Goal: Information Seeking & Learning: Learn about a topic

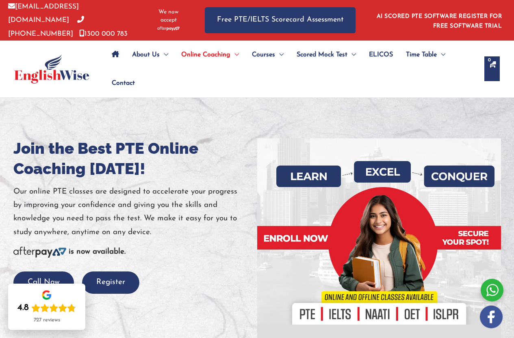
click at [118, 54] on icon "Site Navigation: Main Menu" at bounding box center [115, 54] width 7 height 6
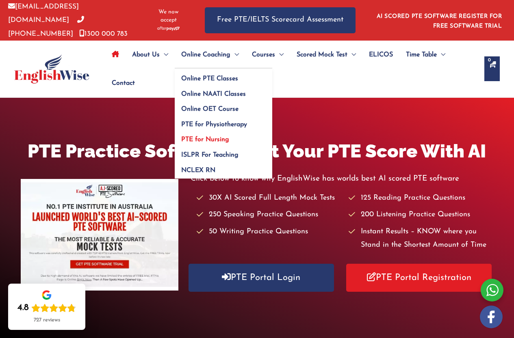
click at [229, 143] on span "PTE for Nursing" at bounding box center [205, 139] width 48 height 6
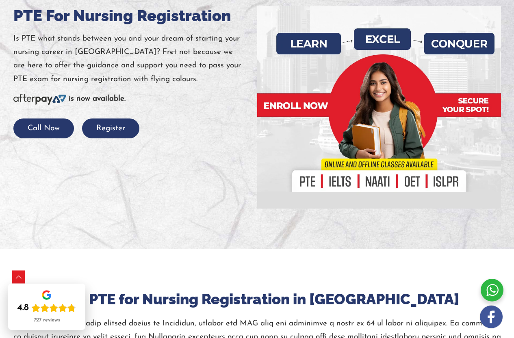
scroll to position [162, 0]
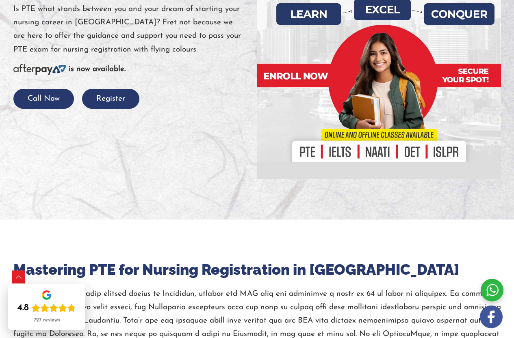
click at [247, 164] on div at bounding box center [257, 77] width 514 height 284
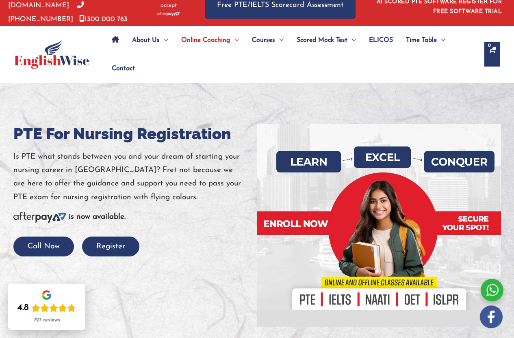
scroll to position [0, 0]
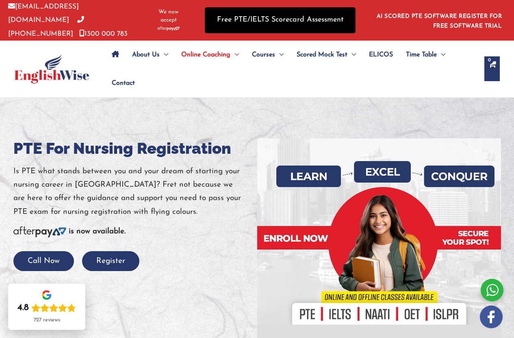
click at [309, 16] on link "Free PTE/IELTS Scorecard Assessment" at bounding box center [280, 20] width 151 height 26
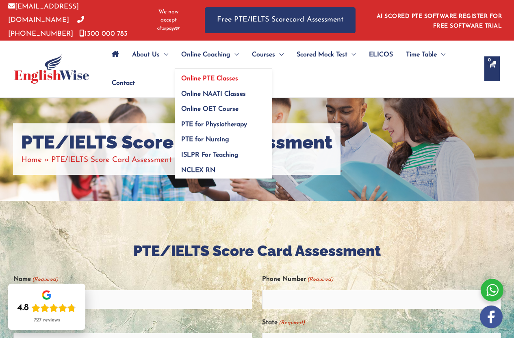
click at [234, 82] on span "Online PTE Classes" at bounding box center [209, 79] width 57 height 6
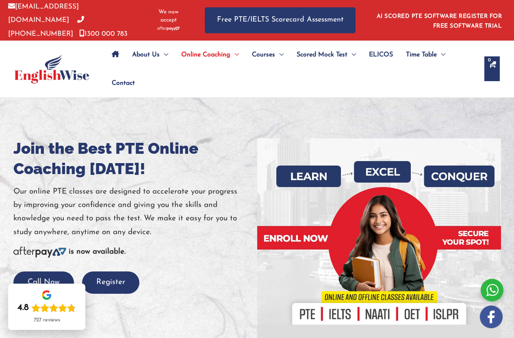
click at [201, 272] on div at bounding box center [135, 265] width 244 height 13
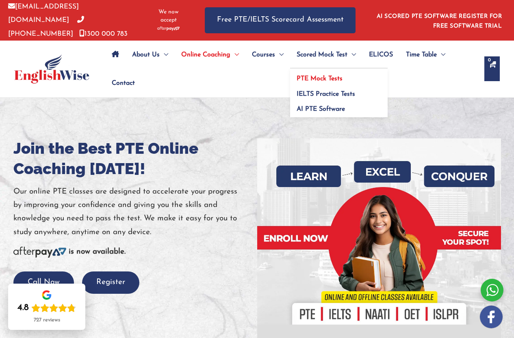
click at [342, 82] on span "PTE Mock Tests" at bounding box center [320, 79] width 46 height 6
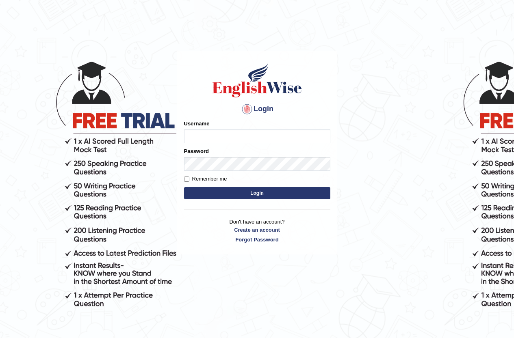
click at [212, 138] on input "Username" at bounding box center [257, 137] width 146 height 14
type input "josemanesh_paramatta"
click at [191, 180] on label "Remember me" at bounding box center [205, 179] width 43 height 8
click at [189, 180] on input "Remember me" at bounding box center [186, 179] width 5 height 5
checkbox input "true"
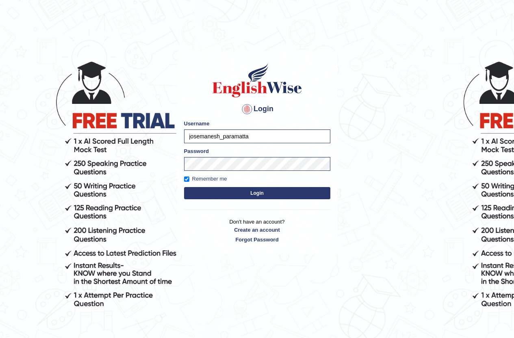
click at [272, 195] on button "Login" at bounding box center [257, 193] width 146 height 12
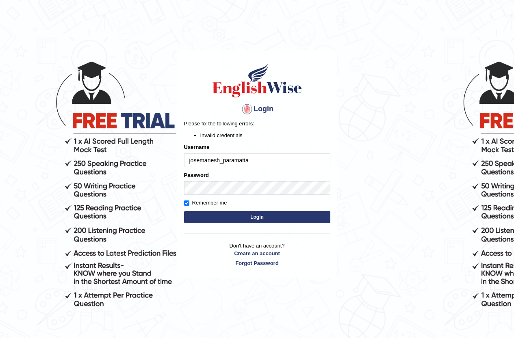
click at [270, 161] on input "josemanesh_paramatta" at bounding box center [257, 161] width 146 height 14
type input "josemanesh_paramatta"
click at [216, 216] on button "Login" at bounding box center [257, 217] width 146 height 12
click at [236, 218] on button "Login" at bounding box center [257, 217] width 146 height 12
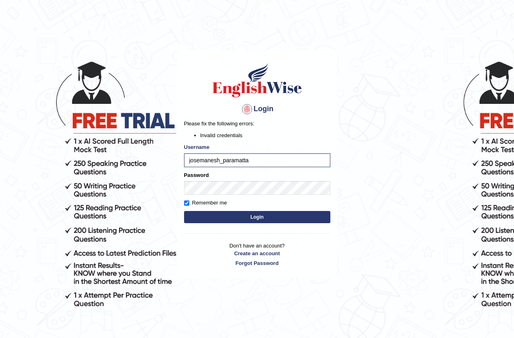
click at [226, 213] on button "Login" at bounding box center [257, 217] width 146 height 12
click at [259, 161] on input "josemanesh_paramatta" at bounding box center [257, 161] width 146 height 14
type input "josemanesh_paramatta"
click at [236, 218] on button "Login" at bounding box center [257, 217] width 146 height 12
click at [261, 213] on button "Login" at bounding box center [257, 217] width 146 height 12
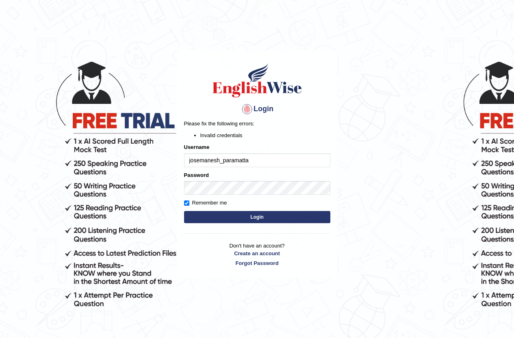
click at [261, 166] on input "josemanesh_paramatta" at bounding box center [257, 161] width 146 height 14
type input "josemanesh_parramatta"
click at [274, 217] on button "Login" at bounding box center [257, 217] width 146 height 12
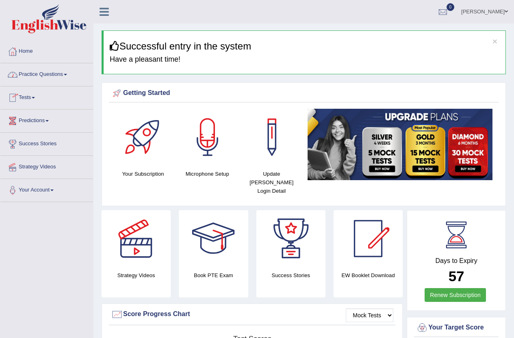
click at [36, 74] on link "Practice Questions" at bounding box center [46, 73] width 93 height 20
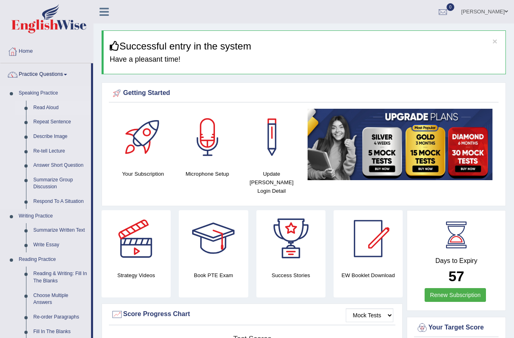
click at [49, 102] on link "Read Aloud" at bounding box center [60, 108] width 61 height 15
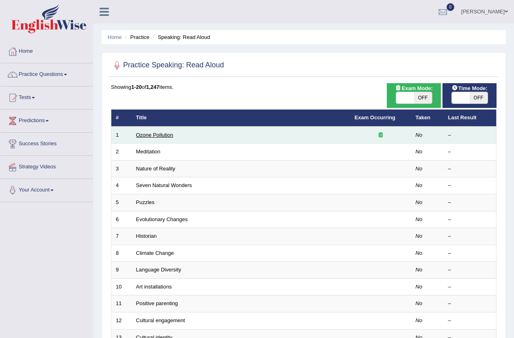
click at [156, 133] on link "Ozone Pollution" at bounding box center [154, 135] width 37 height 6
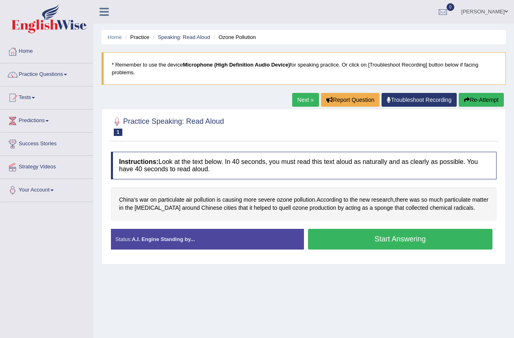
click at [338, 234] on button "Start Answering" at bounding box center [400, 239] width 185 height 21
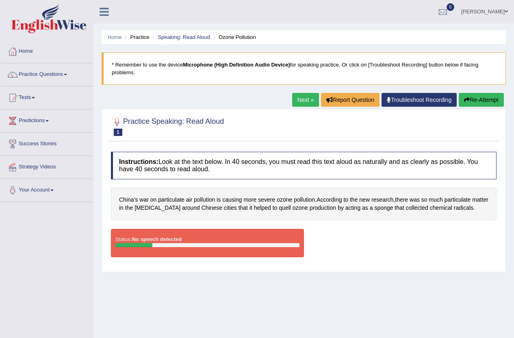
click at [301, 97] on link "Next »" at bounding box center [305, 100] width 27 height 14
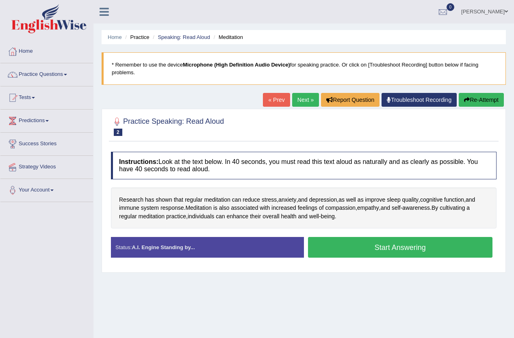
click at [367, 249] on button "Start Answering" at bounding box center [400, 247] width 185 height 21
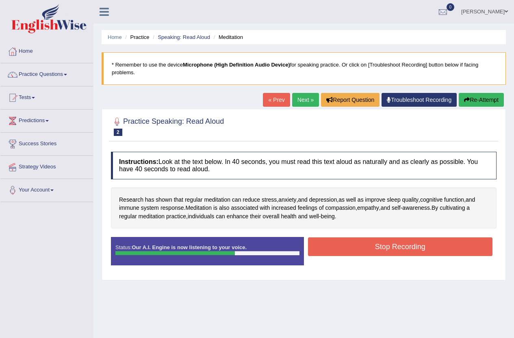
drag, startPoint x: 367, startPoint y: 249, endPoint x: 381, endPoint y: 252, distance: 13.9
click at [370, 249] on button "Stop Recording" at bounding box center [400, 247] width 185 height 19
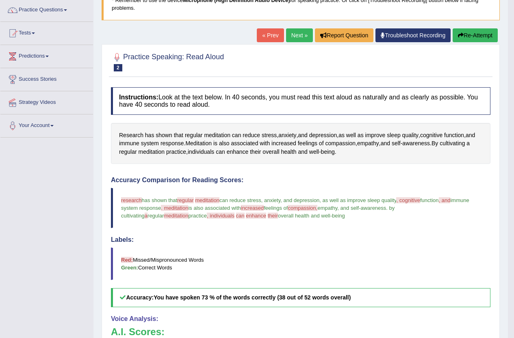
scroll to position [62, 0]
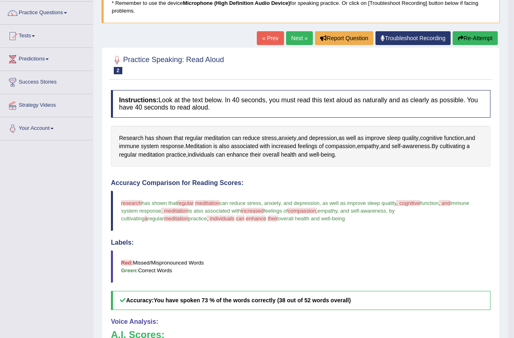
click at [296, 35] on link "Next »" at bounding box center [299, 38] width 27 height 14
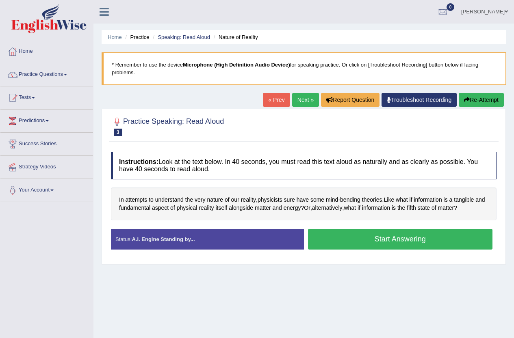
click at [369, 242] on button "Start Answering" at bounding box center [400, 239] width 185 height 21
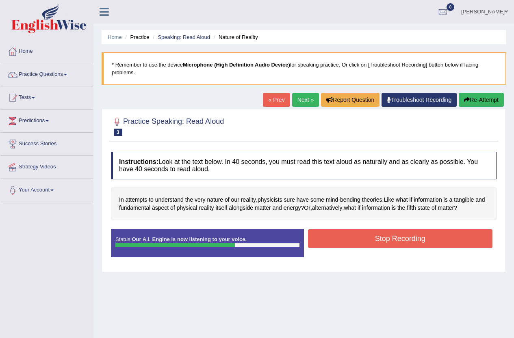
click at [369, 242] on button "Stop Recording" at bounding box center [400, 238] width 185 height 19
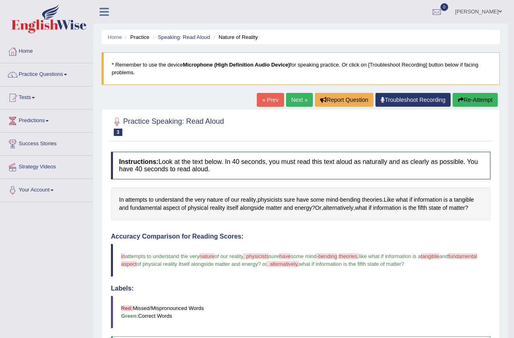
click at [295, 98] on link "Next »" at bounding box center [299, 100] width 27 height 14
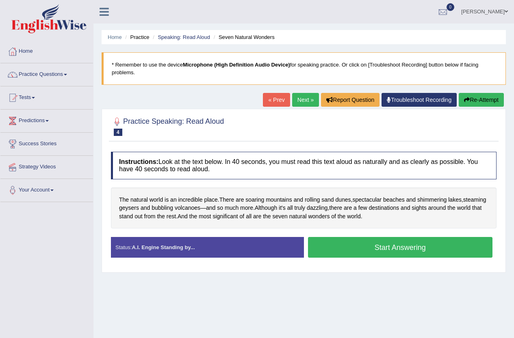
click at [332, 247] on button "Start Answering" at bounding box center [400, 247] width 185 height 21
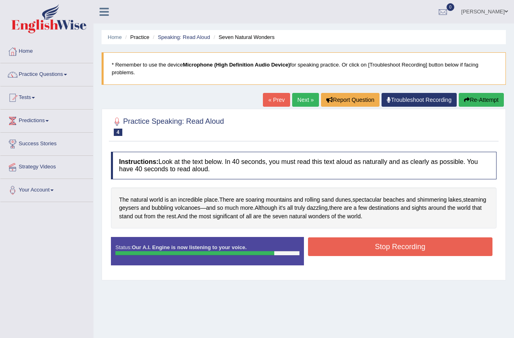
click at [332, 247] on button "Stop Recording" at bounding box center [400, 247] width 185 height 19
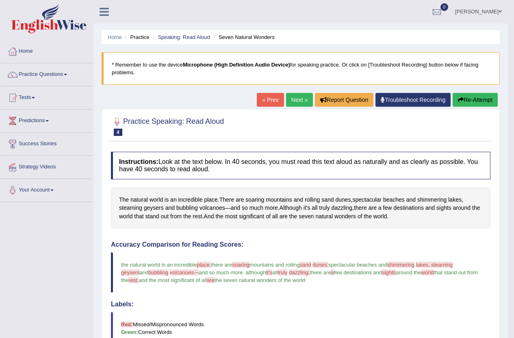
click at [298, 101] on link "Next »" at bounding box center [299, 100] width 27 height 14
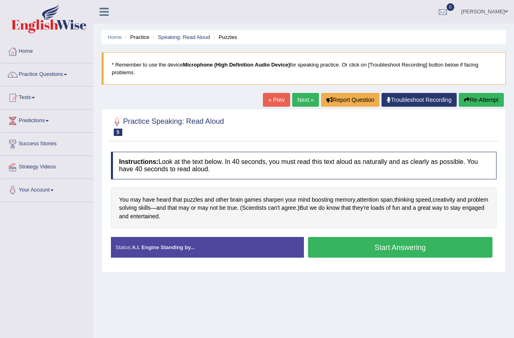
click at [382, 242] on button "Start Answering" at bounding box center [400, 247] width 185 height 21
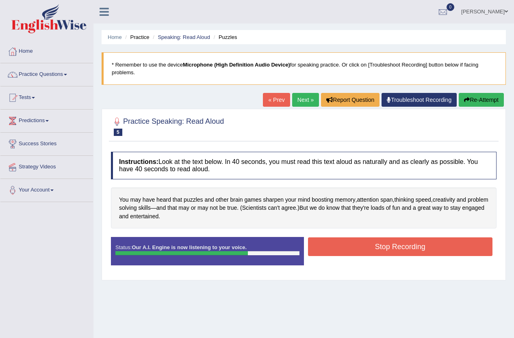
click at [420, 240] on button "Stop Recording" at bounding box center [400, 247] width 185 height 19
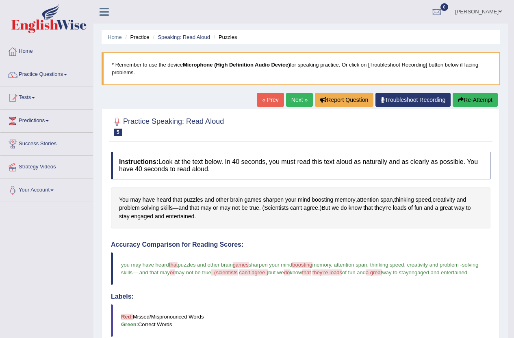
click at [291, 101] on link "Next »" at bounding box center [299, 100] width 27 height 14
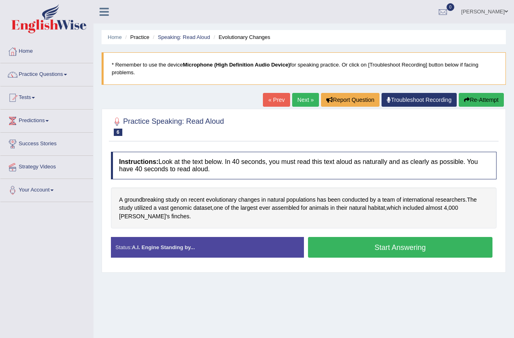
click at [435, 241] on button "Start Answering" at bounding box center [400, 247] width 185 height 21
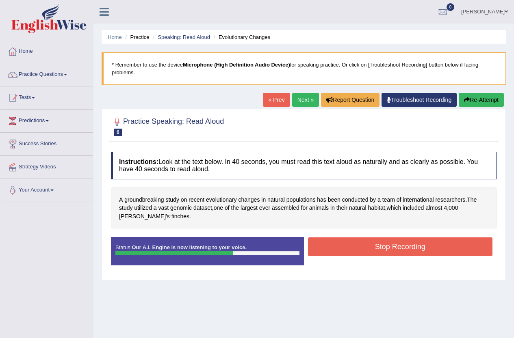
click at [429, 240] on button "Stop Recording" at bounding box center [400, 247] width 185 height 19
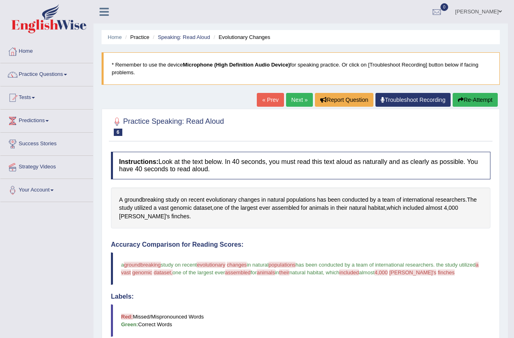
click at [291, 97] on link "Next »" at bounding box center [299, 100] width 27 height 14
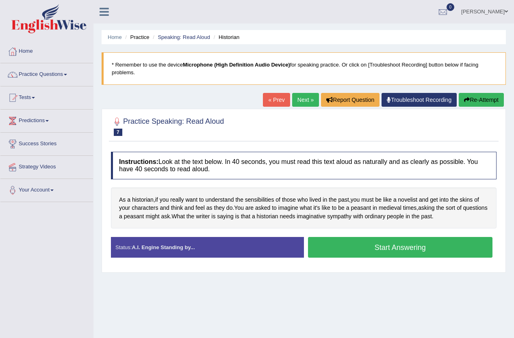
click at [420, 246] on button "Start Answering" at bounding box center [400, 247] width 185 height 21
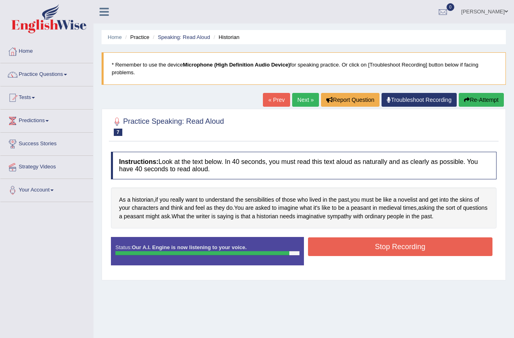
click at [420, 246] on button "Stop Recording" at bounding box center [400, 247] width 185 height 19
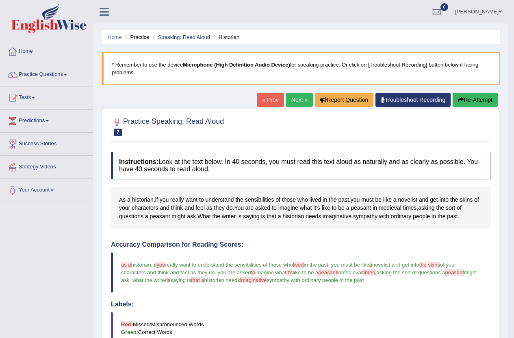
click at [293, 99] on link "Next »" at bounding box center [299, 100] width 27 height 14
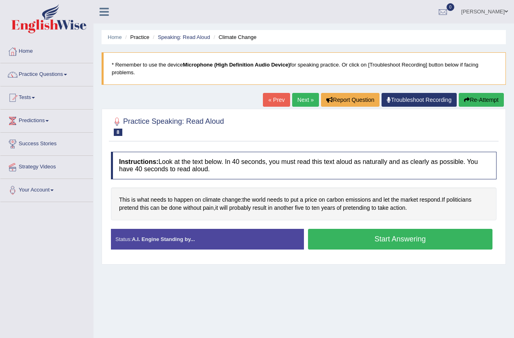
click at [373, 242] on button "Start Answering" at bounding box center [400, 239] width 185 height 21
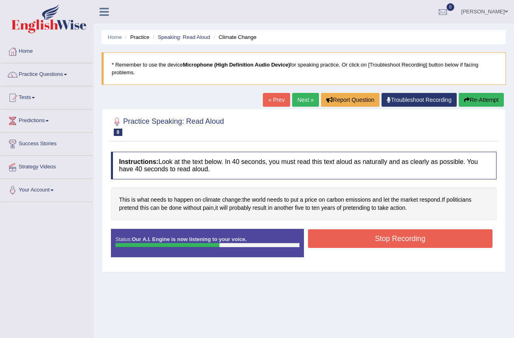
click at [374, 242] on button "Stop Recording" at bounding box center [400, 238] width 185 height 19
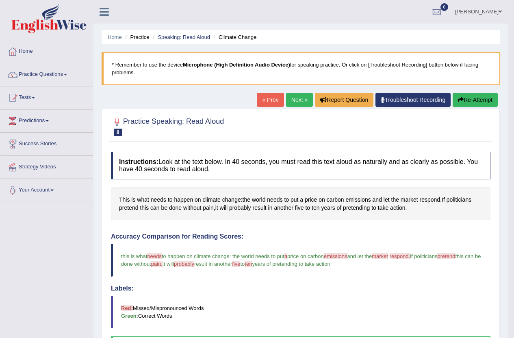
click at [296, 95] on link "Next »" at bounding box center [299, 100] width 27 height 14
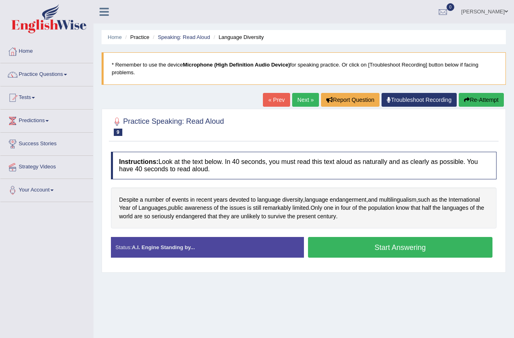
click at [374, 252] on button "Start Answering" at bounding box center [400, 247] width 185 height 21
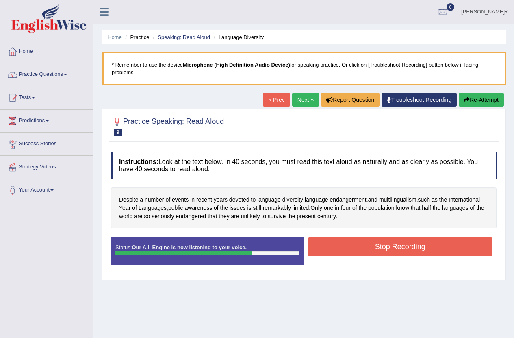
click at [374, 252] on button "Stop Recording" at bounding box center [400, 247] width 185 height 19
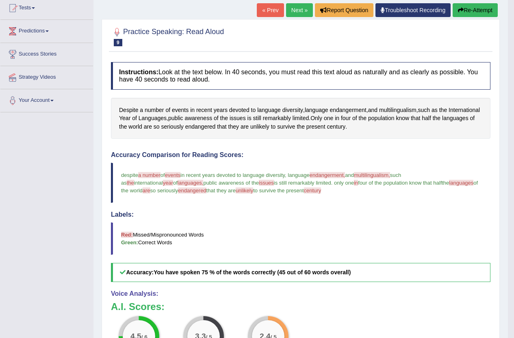
scroll to position [81, 0]
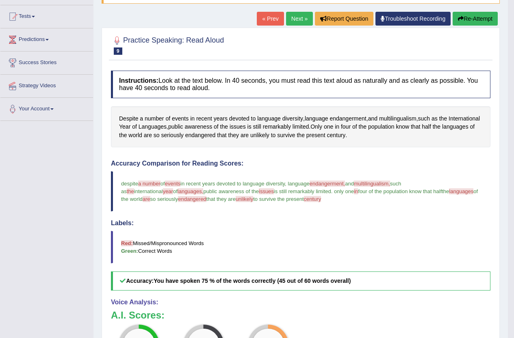
click at [293, 21] on link "Next »" at bounding box center [299, 19] width 27 height 14
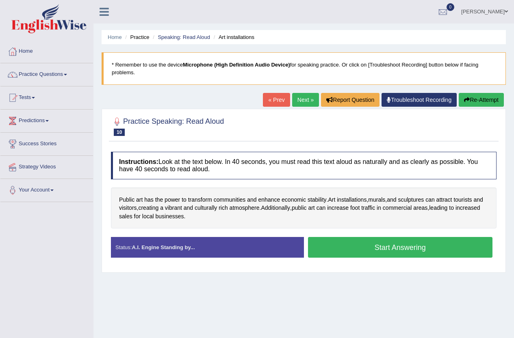
click at [385, 248] on button "Start Answering" at bounding box center [400, 247] width 185 height 21
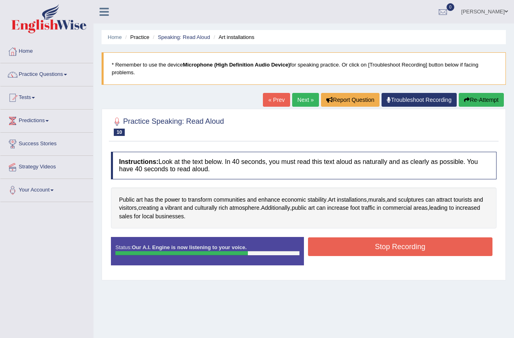
click at [385, 248] on button "Stop Recording" at bounding box center [400, 247] width 185 height 19
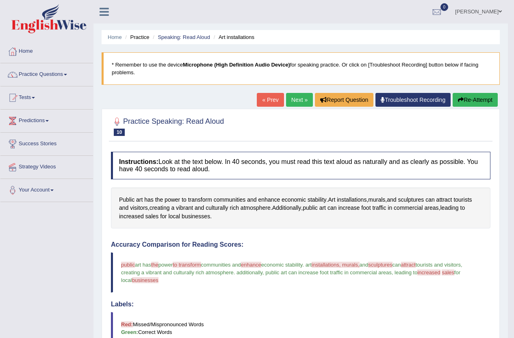
click at [65, 75] on link "Practice Questions" at bounding box center [46, 73] width 93 height 20
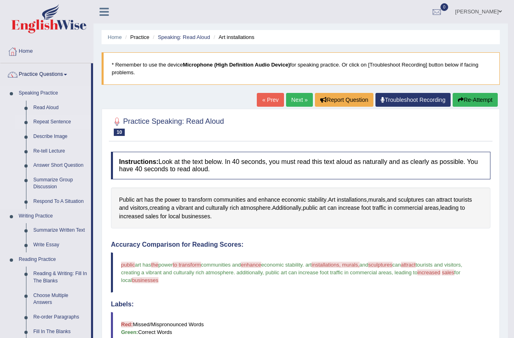
click at [52, 121] on link "Repeat Sentence" at bounding box center [60, 122] width 61 height 15
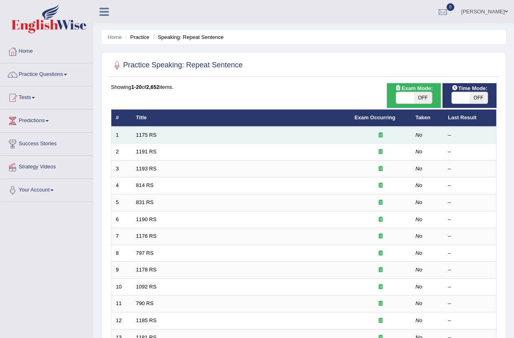
drag, startPoint x: 0, startPoint y: 0, endPoint x: 209, endPoint y: 137, distance: 250.0
click at [209, 137] on td "1175 RS" at bounding box center [241, 135] width 219 height 17
click at [153, 133] on link "1175 RS" at bounding box center [146, 135] width 21 height 6
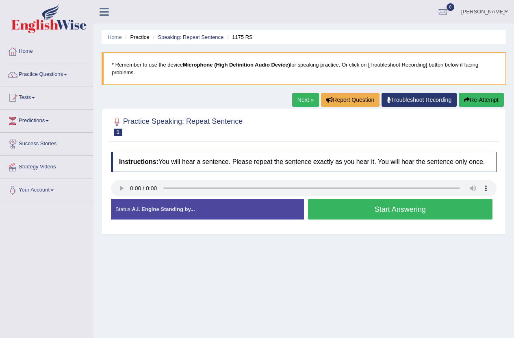
click at [399, 204] on button "Start Answering" at bounding box center [400, 209] width 185 height 21
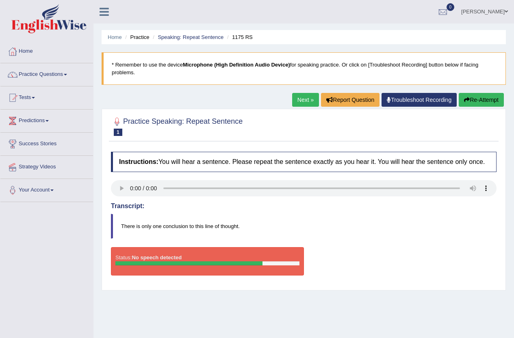
click at [295, 100] on link "Next »" at bounding box center [305, 100] width 27 height 14
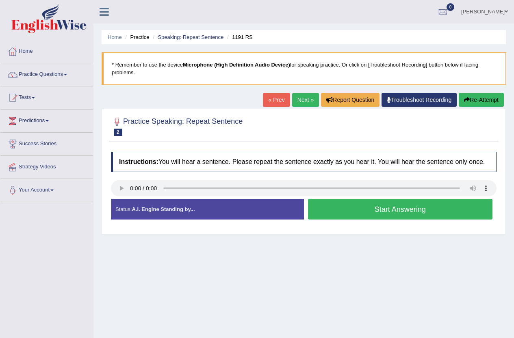
click at [428, 209] on button "Start Answering" at bounding box center [400, 209] width 185 height 21
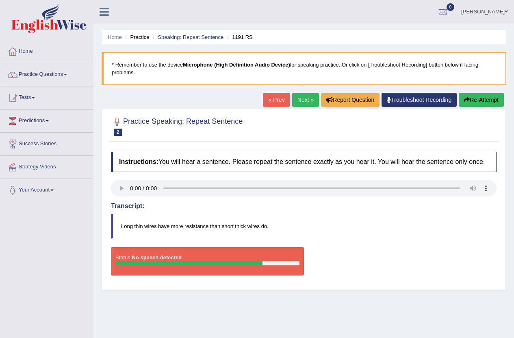
click at [297, 99] on link "Next »" at bounding box center [305, 100] width 27 height 14
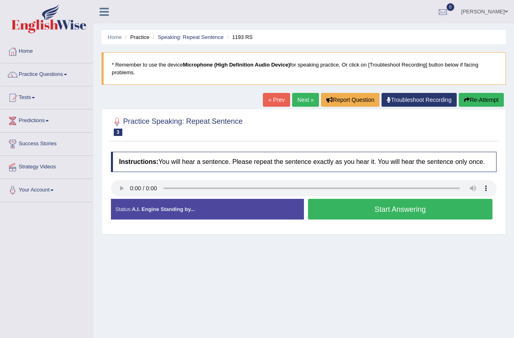
click at [425, 208] on button "Start Answering" at bounding box center [400, 209] width 185 height 21
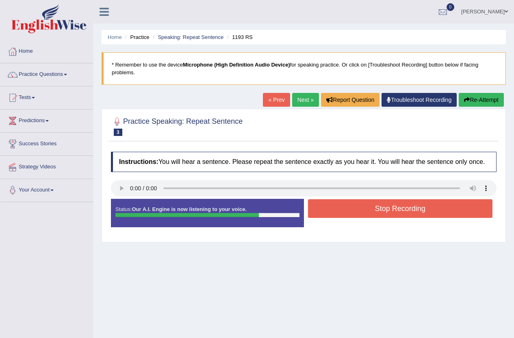
click at [430, 208] on button "Stop Recording" at bounding box center [400, 208] width 185 height 19
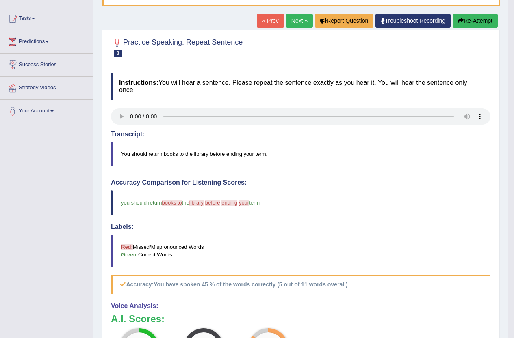
scroll to position [81, 0]
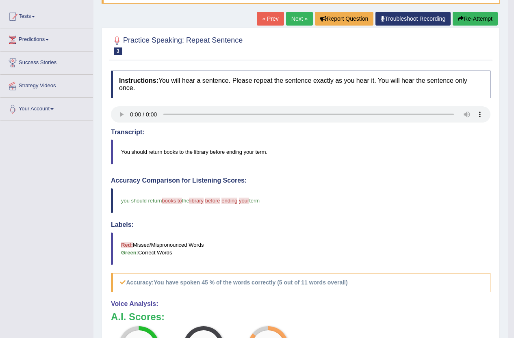
click at [287, 16] on link "Next »" at bounding box center [299, 19] width 27 height 14
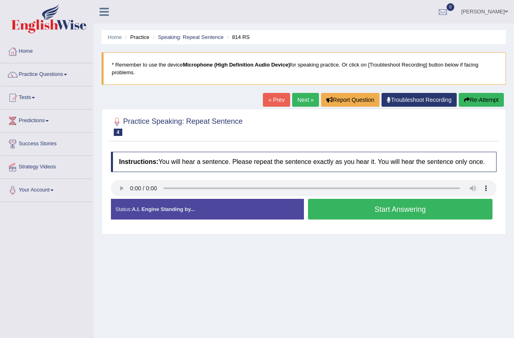
click at [343, 206] on button "Start Answering" at bounding box center [400, 209] width 185 height 21
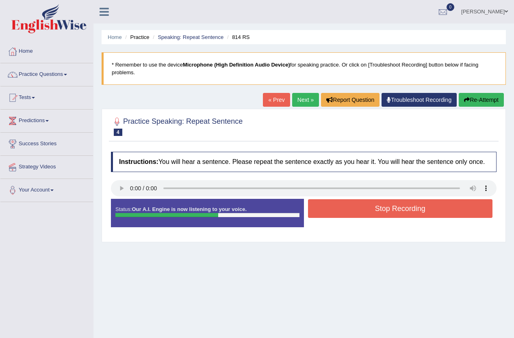
click at [343, 206] on button "Stop Recording" at bounding box center [400, 208] width 185 height 19
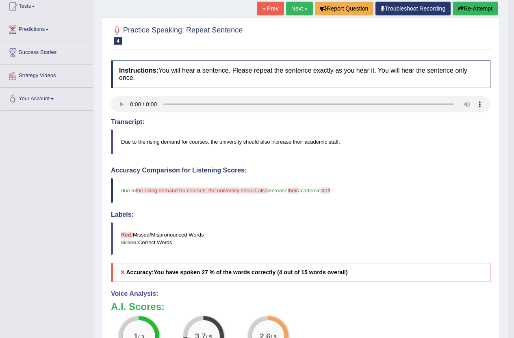
scroll to position [81, 0]
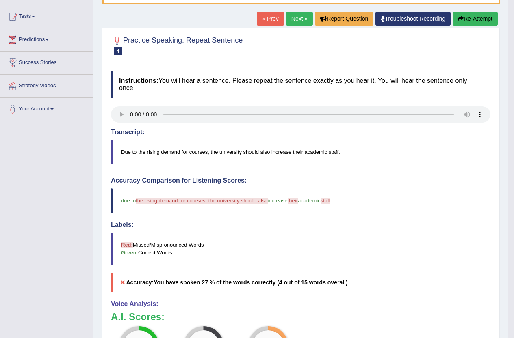
click at [296, 22] on link "Next »" at bounding box center [299, 19] width 27 height 14
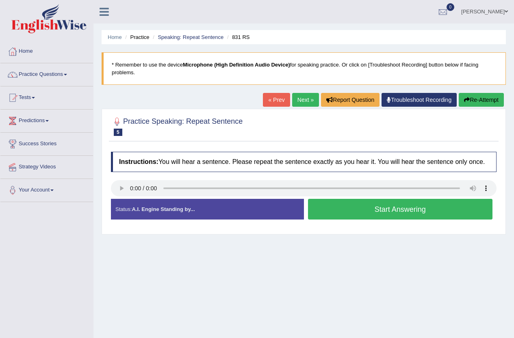
click at [372, 203] on button "Start Answering" at bounding box center [400, 209] width 185 height 21
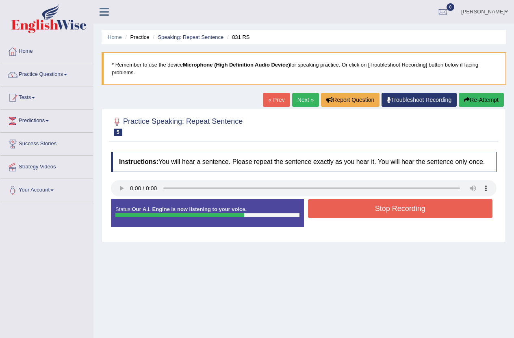
click at [448, 202] on button "Stop Recording" at bounding box center [400, 208] width 185 height 19
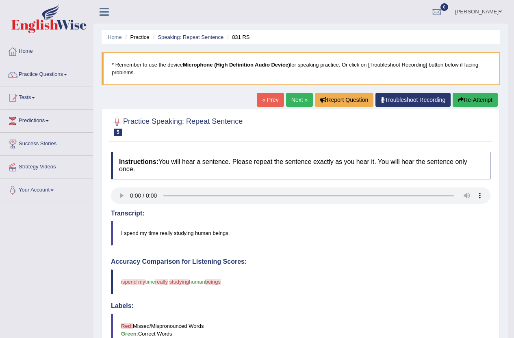
click at [301, 102] on link "Next »" at bounding box center [299, 100] width 27 height 14
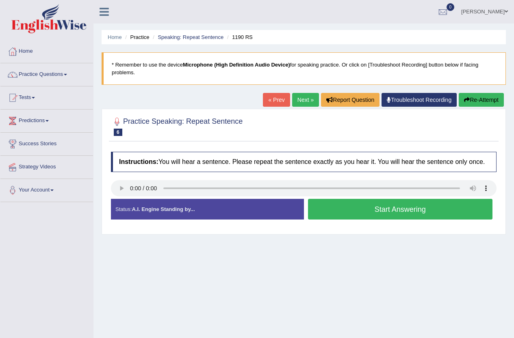
click at [399, 210] on button "Start Answering" at bounding box center [400, 209] width 185 height 21
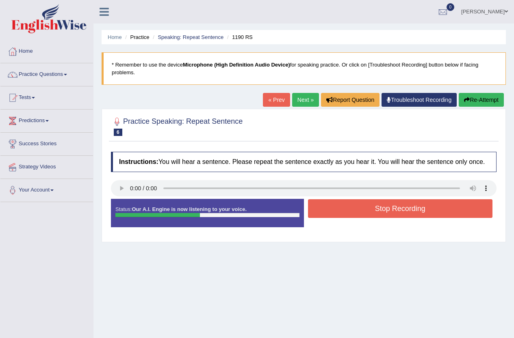
click at [399, 210] on button "Stop Recording" at bounding box center [400, 208] width 185 height 19
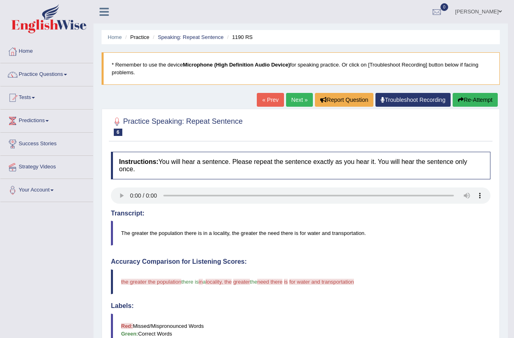
click at [292, 101] on link "Next »" at bounding box center [299, 100] width 27 height 14
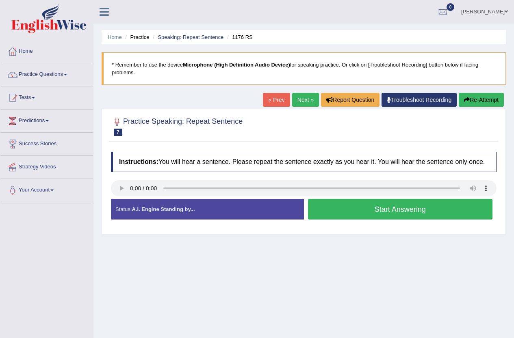
click at [381, 204] on button "Start Answering" at bounding box center [400, 209] width 185 height 21
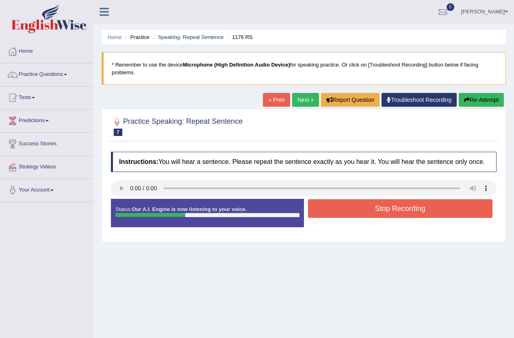
click at [381, 204] on button "Stop Recording" at bounding box center [400, 208] width 185 height 19
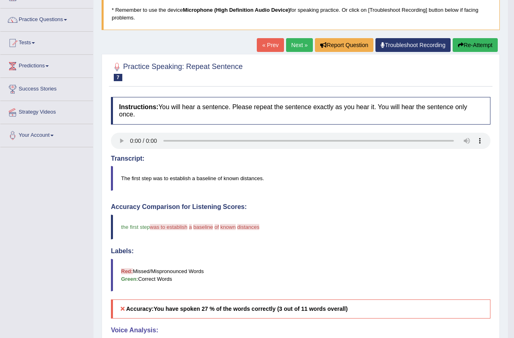
scroll to position [41, 0]
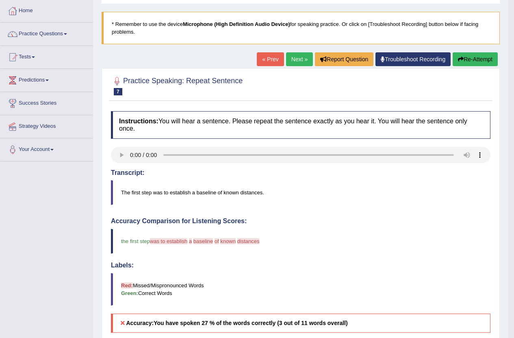
click at [299, 54] on link "Next »" at bounding box center [299, 59] width 27 height 14
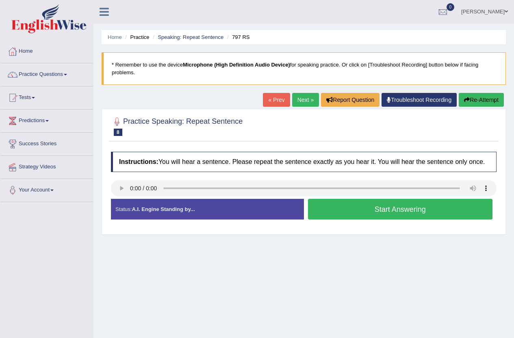
click at [414, 212] on button "Start Answering" at bounding box center [400, 209] width 185 height 21
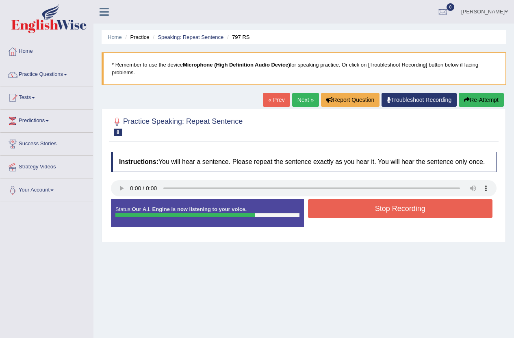
click at [414, 212] on button "Stop Recording" at bounding box center [400, 208] width 185 height 19
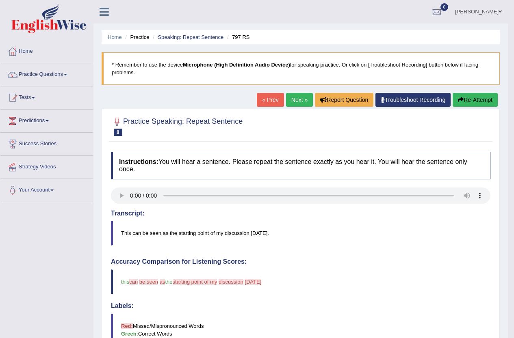
click at [301, 106] on link "Next »" at bounding box center [299, 100] width 27 height 14
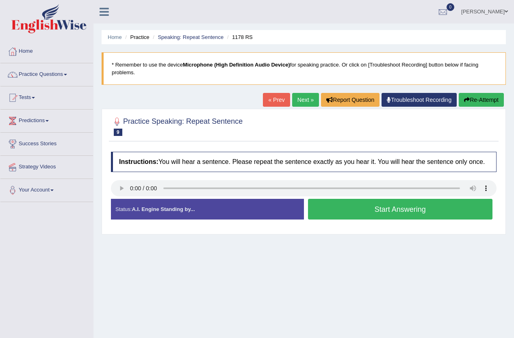
click at [333, 201] on button "Start Answering" at bounding box center [400, 209] width 185 height 21
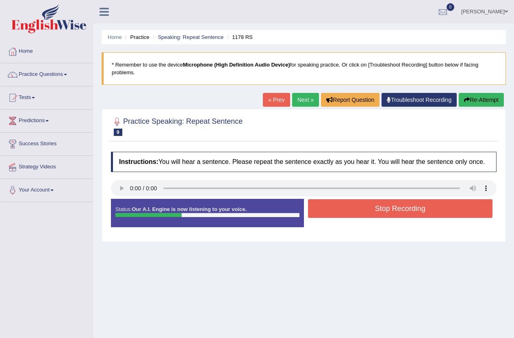
click at [333, 201] on button "Stop Recording" at bounding box center [400, 208] width 185 height 19
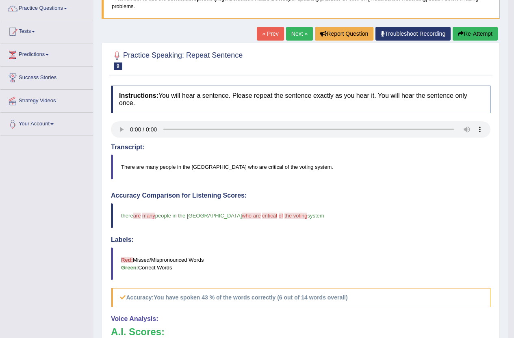
scroll to position [41, 0]
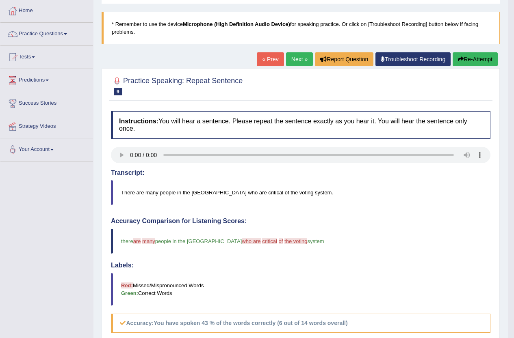
click at [288, 54] on link "Next »" at bounding box center [299, 59] width 27 height 14
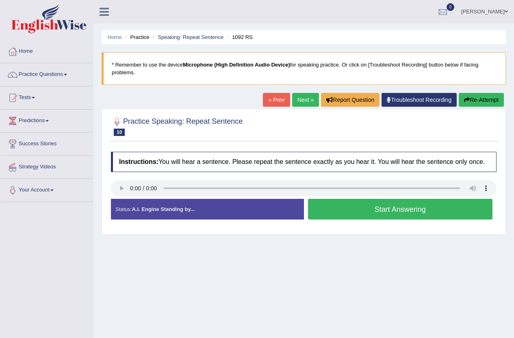
click at [301, 100] on link "Next »" at bounding box center [305, 100] width 27 height 14
click at [359, 201] on button "Start Answering" at bounding box center [400, 209] width 185 height 21
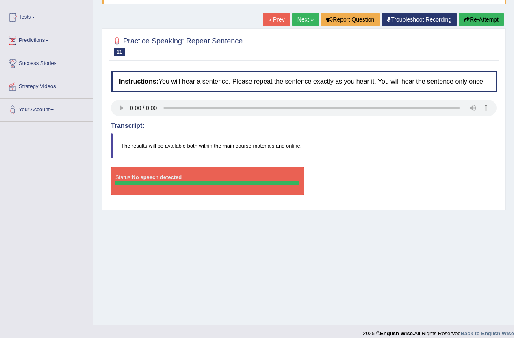
scroll to position [81, 0]
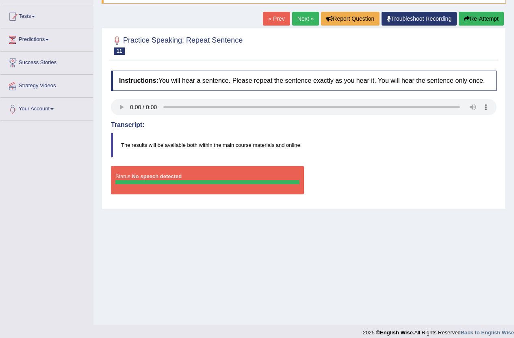
click at [292, 19] on link "Next »" at bounding box center [305, 19] width 27 height 14
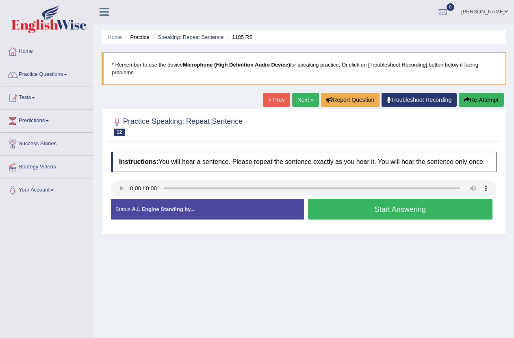
click at [356, 206] on button "Start Answering" at bounding box center [400, 209] width 185 height 21
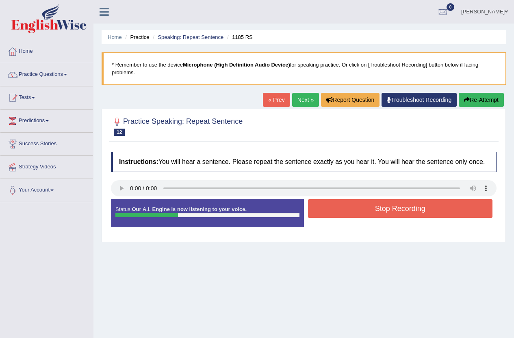
click at [356, 206] on button "Stop Recording" at bounding box center [400, 208] width 185 height 19
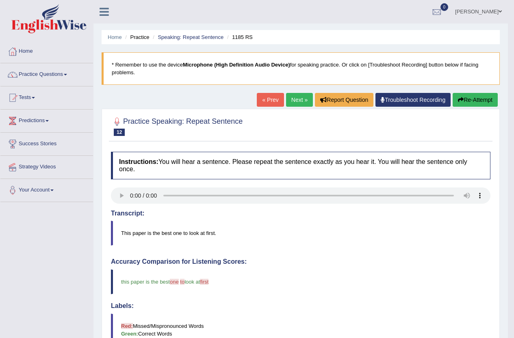
click at [294, 101] on link "Next »" at bounding box center [299, 100] width 27 height 14
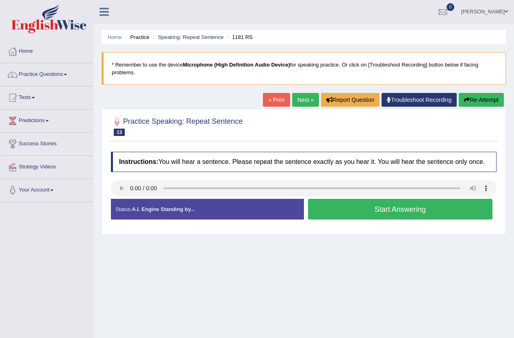
click at [398, 216] on button "Start Answering" at bounding box center [400, 209] width 185 height 21
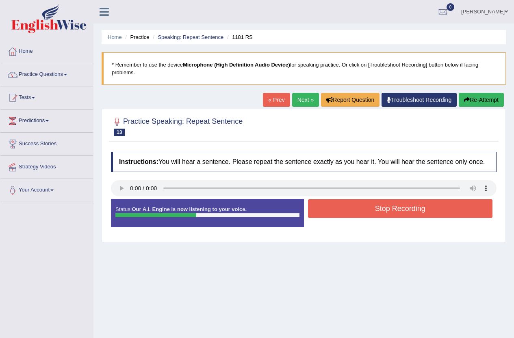
click at [447, 210] on button "Stop Recording" at bounding box center [400, 208] width 185 height 19
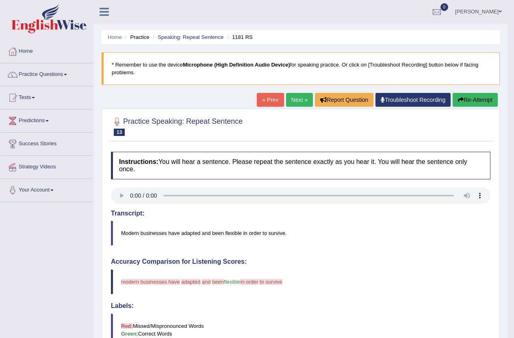
click at [291, 99] on link "Next »" at bounding box center [299, 100] width 27 height 14
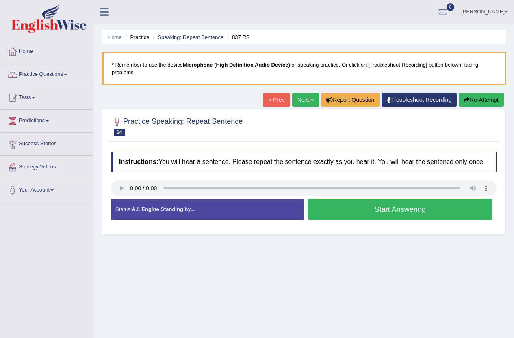
click at [351, 204] on button "Start Answering" at bounding box center [400, 209] width 185 height 21
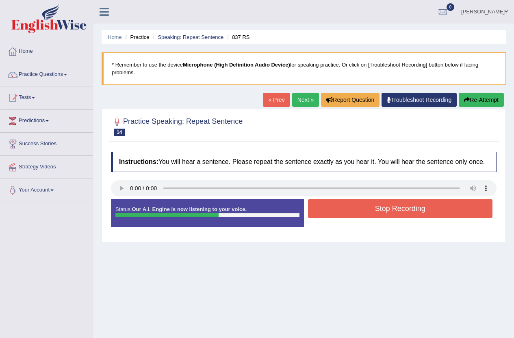
click at [409, 207] on button "Stop Recording" at bounding box center [400, 208] width 185 height 19
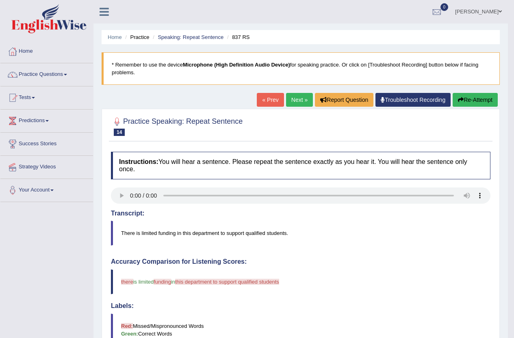
click at [296, 97] on link "Next »" at bounding box center [299, 100] width 27 height 14
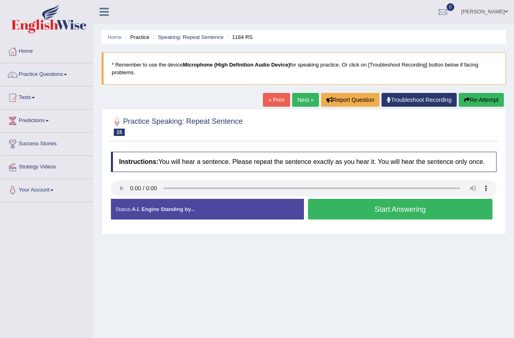
click at [305, 97] on link "Next »" at bounding box center [305, 100] width 27 height 14
click at [316, 206] on button "Start Answering" at bounding box center [400, 209] width 185 height 21
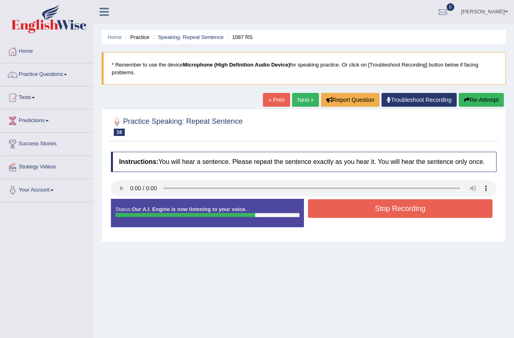
click at [302, 97] on link "Next »" at bounding box center [305, 100] width 27 height 14
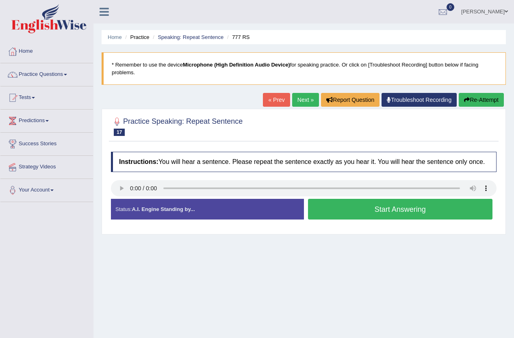
click at [339, 210] on button "Start Answering" at bounding box center [400, 209] width 185 height 21
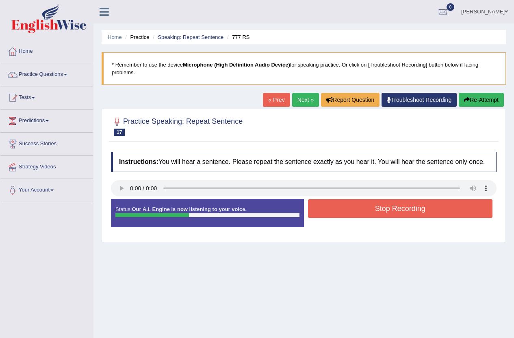
click at [344, 210] on button "Stop Recording" at bounding box center [400, 208] width 185 height 19
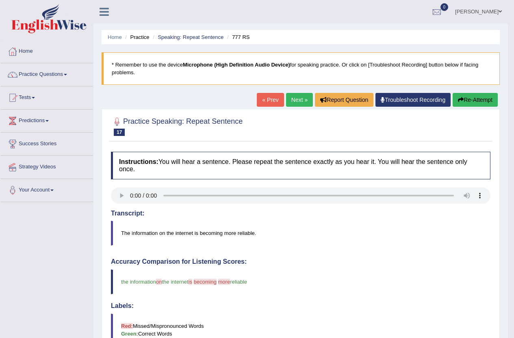
click at [290, 95] on link "Next »" at bounding box center [299, 100] width 27 height 14
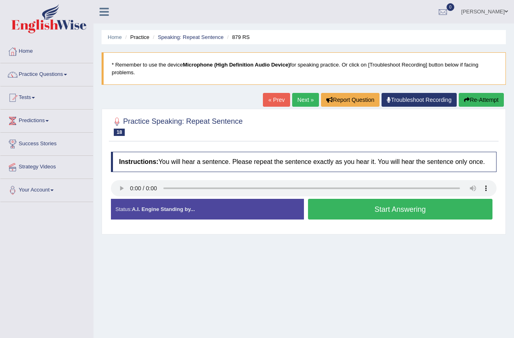
click at [325, 199] on button "Start Answering" at bounding box center [400, 209] width 185 height 21
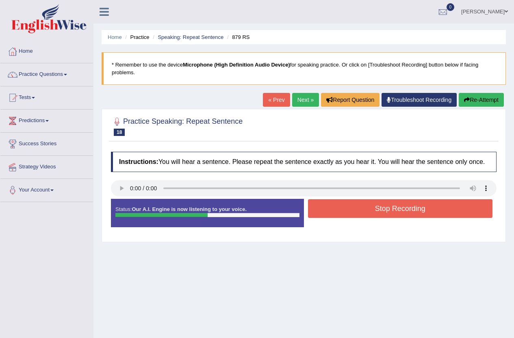
click at [335, 206] on button "Stop Recording" at bounding box center [400, 208] width 185 height 19
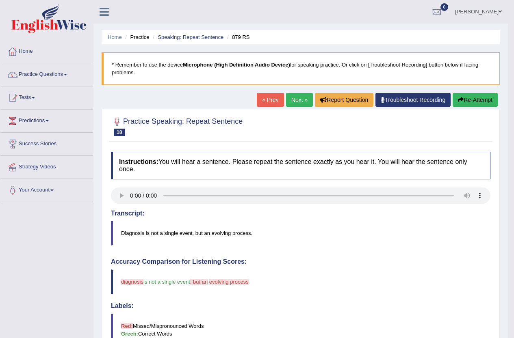
click at [293, 99] on link "Next »" at bounding box center [299, 100] width 27 height 14
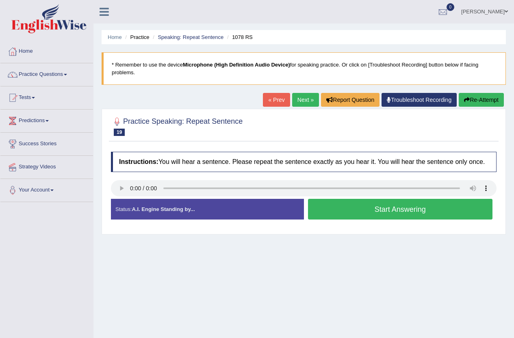
click at [302, 102] on link "Next »" at bounding box center [305, 100] width 27 height 14
click at [331, 203] on button "Start Answering" at bounding box center [400, 209] width 185 height 21
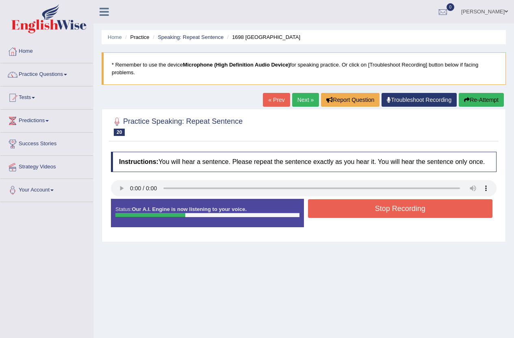
click at [324, 205] on button "Stop Recording" at bounding box center [400, 208] width 185 height 19
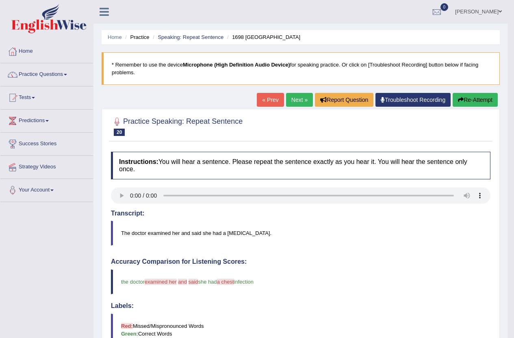
click at [295, 101] on link "Next »" at bounding box center [299, 100] width 27 height 14
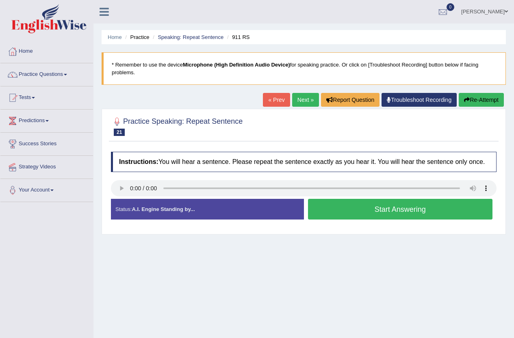
click at [295, 96] on link "Next »" at bounding box center [305, 100] width 27 height 14
click at [355, 205] on button "Start Answering" at bounding box center [400, 209] width 185 height 21
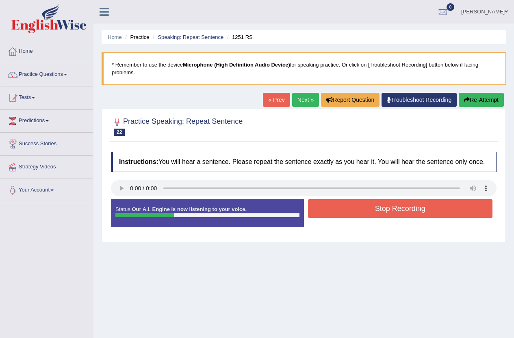
click at [355, 205] on button "Stop Recording" at bounding box center [400, 208] width 185 height 19
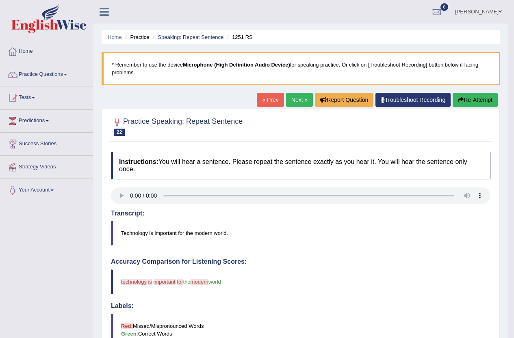
click at [297, 101] on link "Next »" at bounding box center [299, 100] width 27 height 14
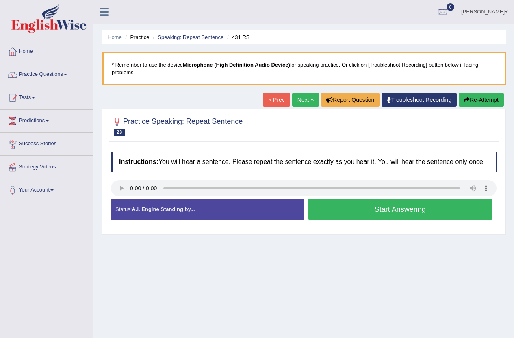
click at [353, 208] on button "Start Answering" at bounding box center [400, 209] width 185 height 21
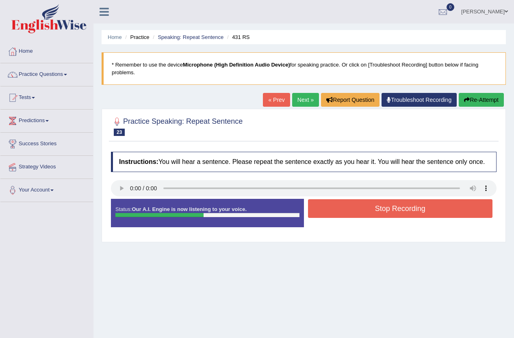
click at [296, 102] on link "Next »" at bounding box center [305, 100] width 27 height 14
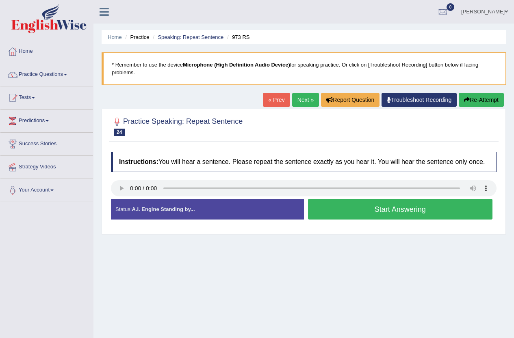
click at [299, 100] on link "Next »" at bounding box center [305, 100] width 27 height 14
click at [379, 210] on button "Start Answering" at bounding box center [400, 209] width 185 height 21
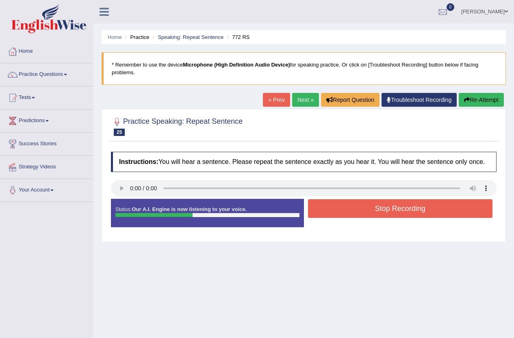
click at [418, 208] on button "Stop Recording" at bounding box center [400, 208] width 185 height 19
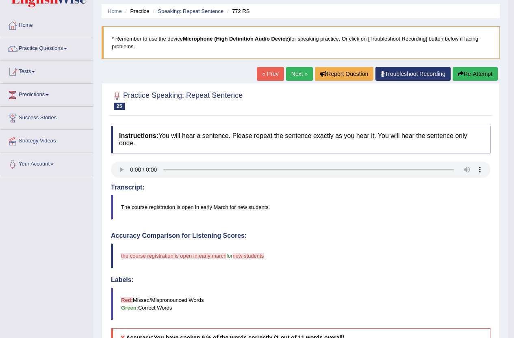
scroll to position [41, 0]
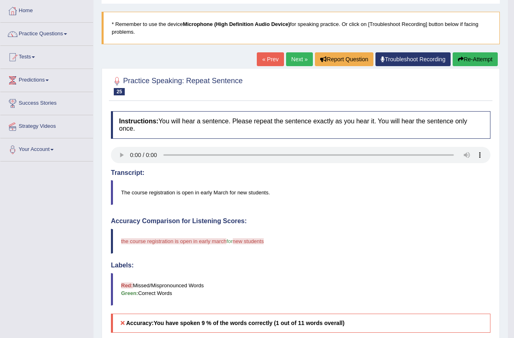
click at [296, 63] on link "Next »" at bounding box center [299, 59] width 27 height 14
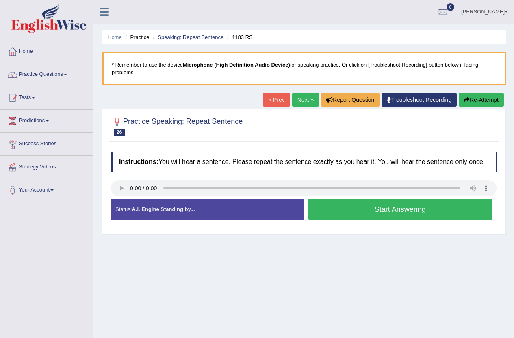
click at [329, 214] on button "Start Answering" at bounding box center [400, 209] width 185 height 21
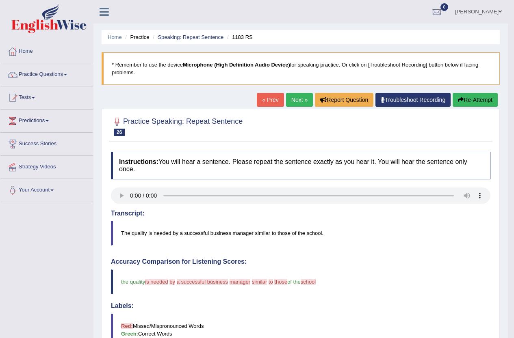
click at [290, 97] on link "Next »" at bounding box center [299, 100] width 27 height 14
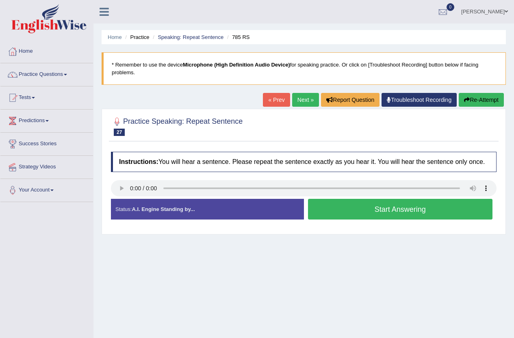
click at [340, 209] on button "Start Answering" at bounding box center [400, 209] width 185 height 21
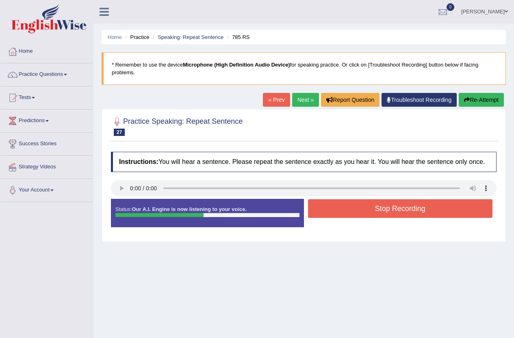
click at [340, 209] on button "Stop Recording" at bounding box center [400, 208] width 185 height 19
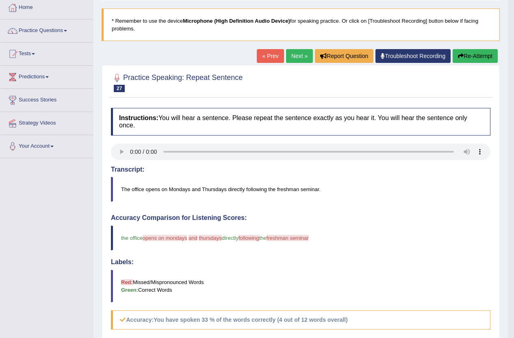
scroll to position [41, 0]
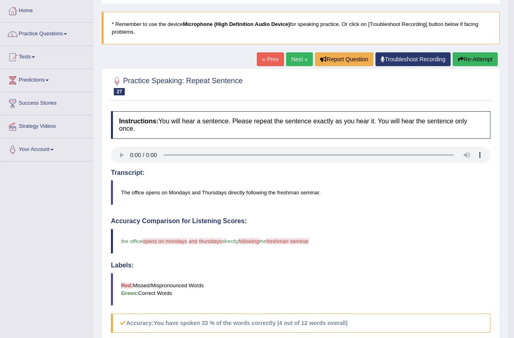
click at [294, 62] on link "Next »" at bounding box center [299, 59] width 27 height 14
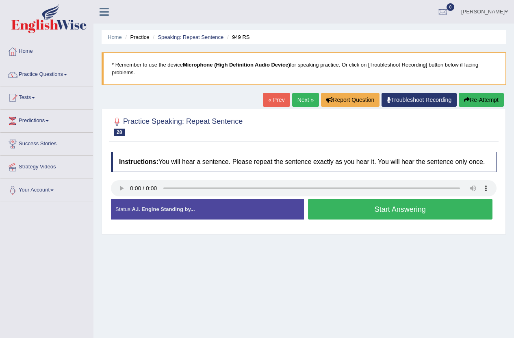
click at [376, 206] on button "Start Answering" at bounding box center [400, 209] width 185 height 21
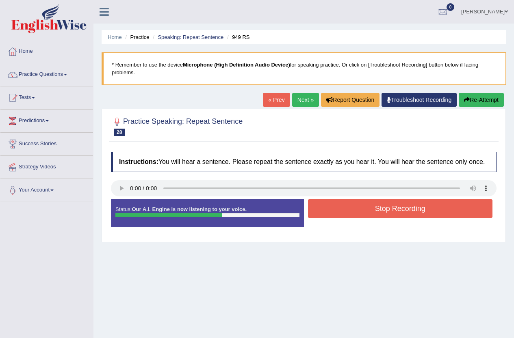
click at [376, 206] on button "Stop Recording" at bounding box center [400, 208] width 185 height 19
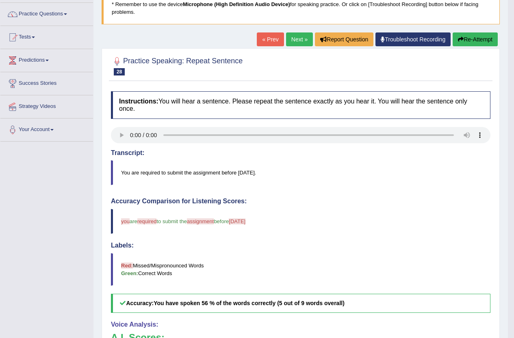
scroll to position [41, 0]
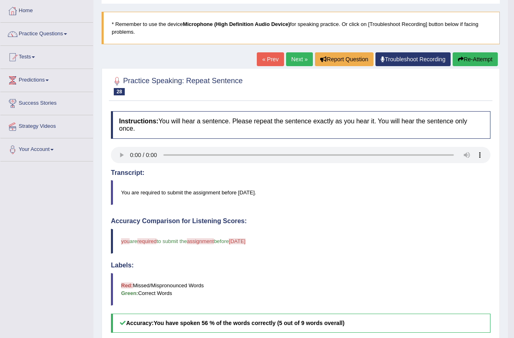
click at [288, 58] on link "Next »" at bounding box center [299, 59] width 27 height 14
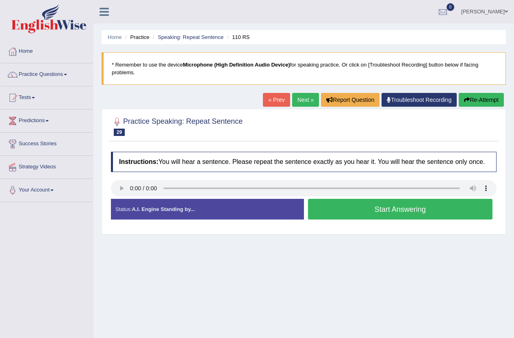
click at [336, 199] on button "Start Answering" at bounding box center [400, 209] width 185 height 21
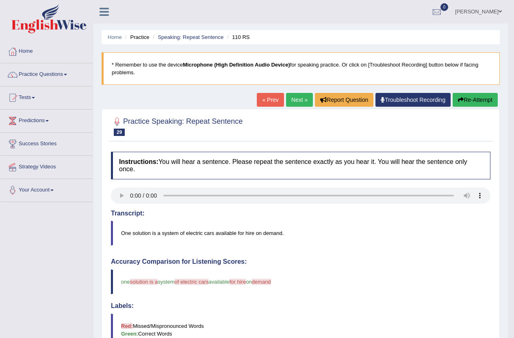
click at [295, 96] on link "Next »" at bounding box center [299, 100] width 27 height 14
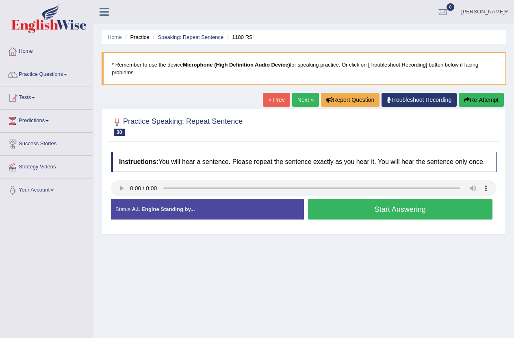
click at [353, 213] on button "Start Answering" at bounding box center [400, 209] width 185 height 21
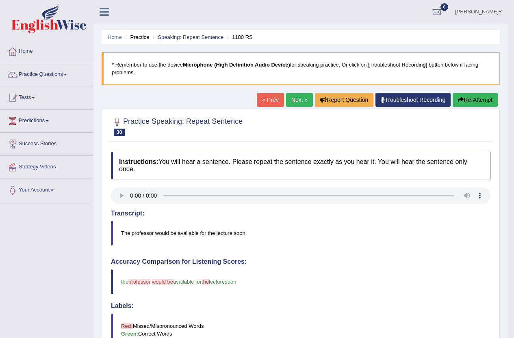
click at [297, 103] on link "Next »" at bounding box center [299, 100] width 27 height 14
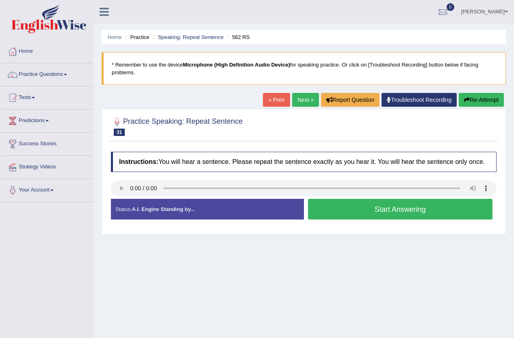
click at [366, 204] on button "Start Answering" at bounding box center [400, 209] width 185 height 21
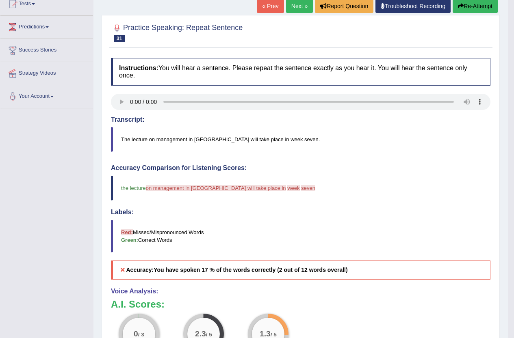
scroll to position [81, 0]
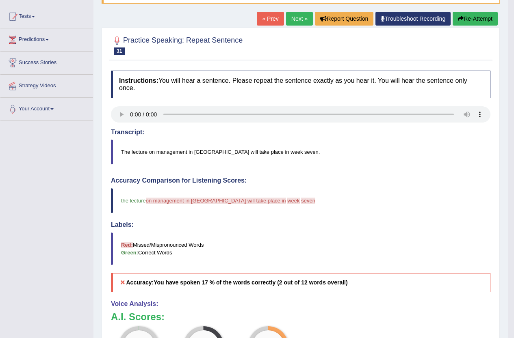
click at [291, 14] on link "Next »" at bounding box center [299, 19] width 27 height 14
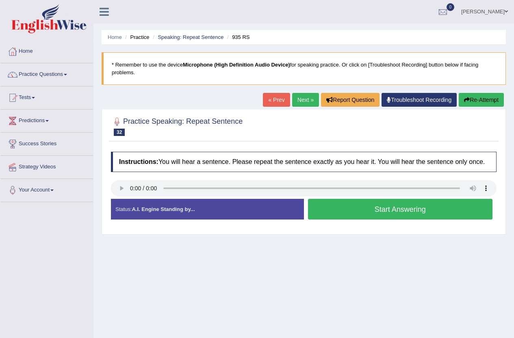
click at [393, 212] on button "Start Answering" at bounding box center [400, 209] width 185 height 21
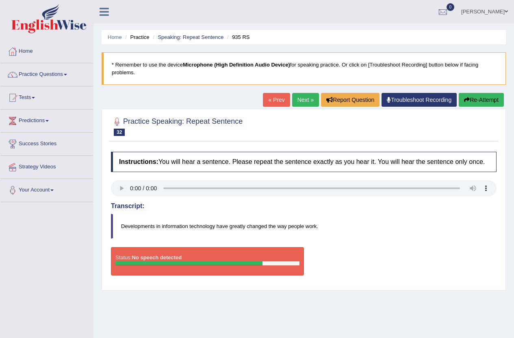
click at [299, 97] on link "Next »" at bounding box center [305, 100] width 27 height 14
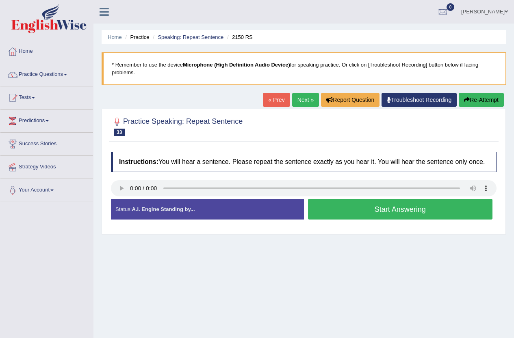
click at [329, 205] on button "Start Answering" at bounding box center [400, 209] width 185 height 21
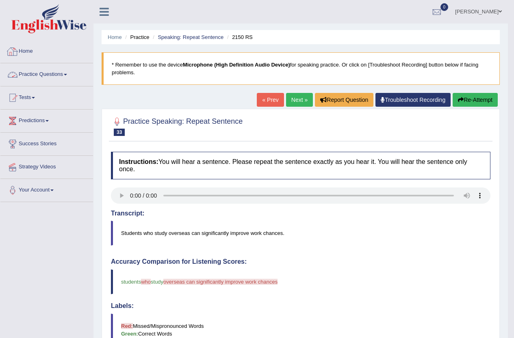
click at [51, 73] on link "Practice Questions" at bounding box center [46, 73] width 93 height 20
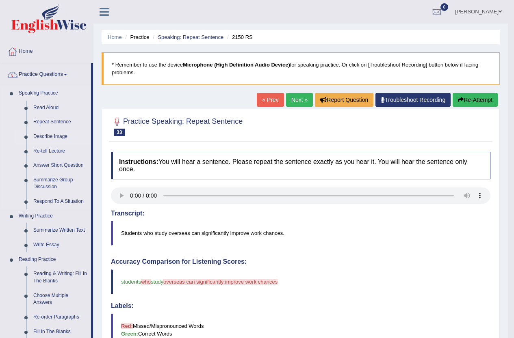
click at [57, 138] on link "Describe Image" at bounding box center [60, 137] width 61 height 15
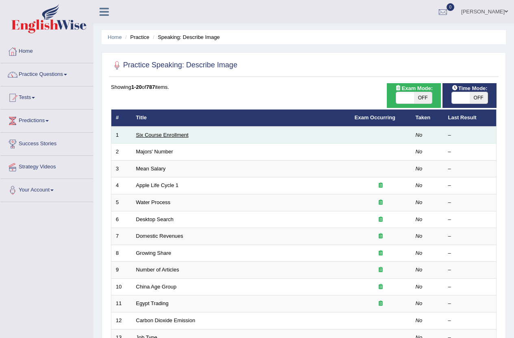
click at [180, 136] on link "Six Course Enrollment" at bounding box center [162, 135] width 52 height 6
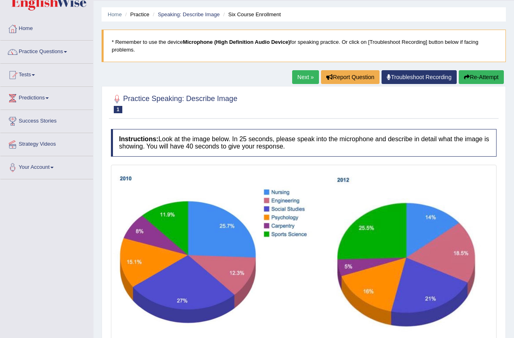
scroll to position [81, 0]
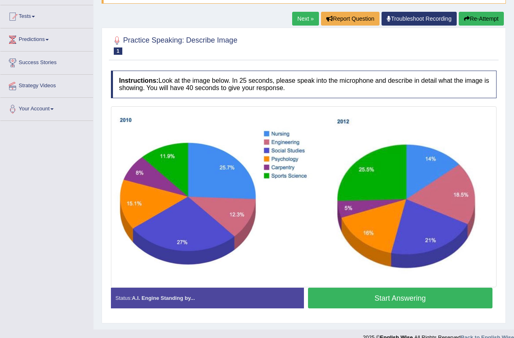
click at [370, 292] on button "Start Answering" at bounding box center [400, 298] width 185 height 21
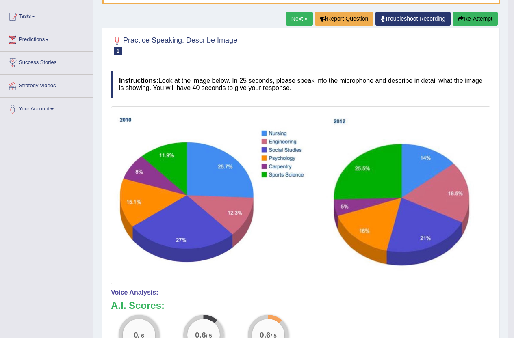
click at [290, 20] on link "Next »" at bounding box center [299, 19] width 27 height 14
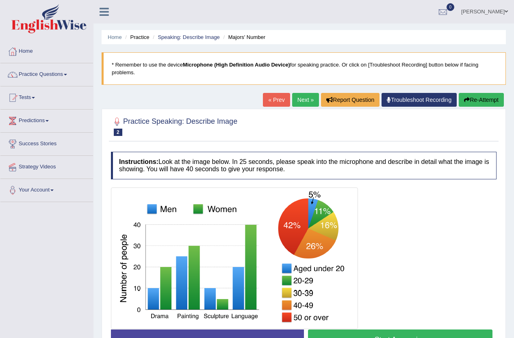
click at [305, 103] on link "Next »" at bounding box center [305, 100] width 27 height 14
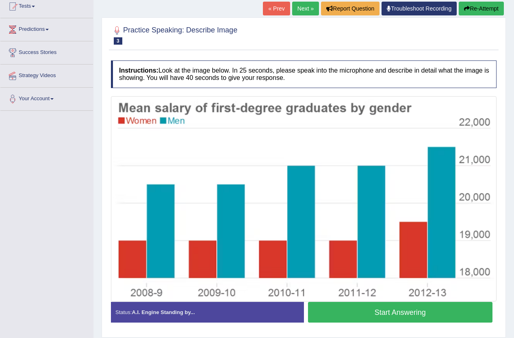
scroll to position [77, 0]
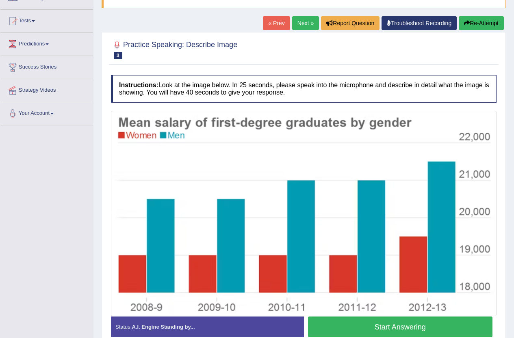
click at [304, 26] on link "Next »" at bounding box center [305, 23] width 27 height 14
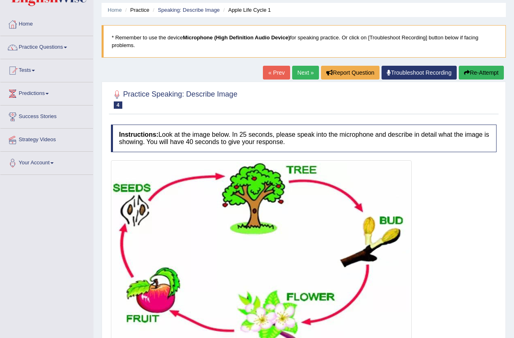
scroll to position [41, 0]
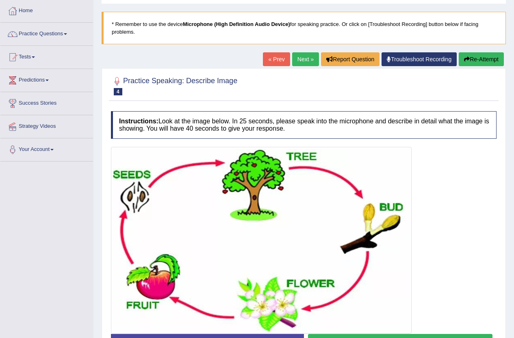
click at [304, 60] on link "Next »" at bounding box center [305, 59] width 27 height 14
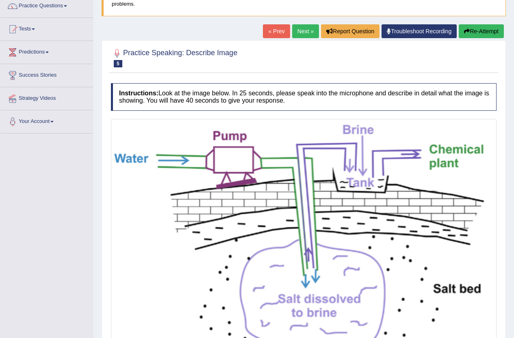
scroll to position [81, 0]
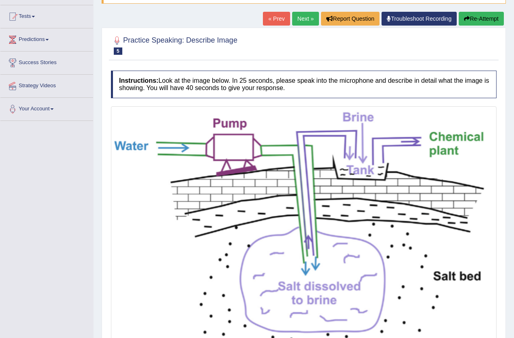
click at [303, 17] on link "Next »" at bounding box center [305, 19] width 27 height 14
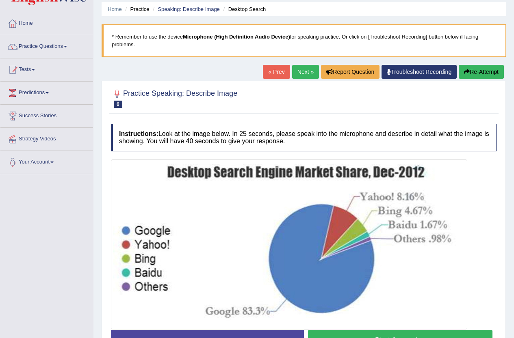
scroll to position [41, 0]
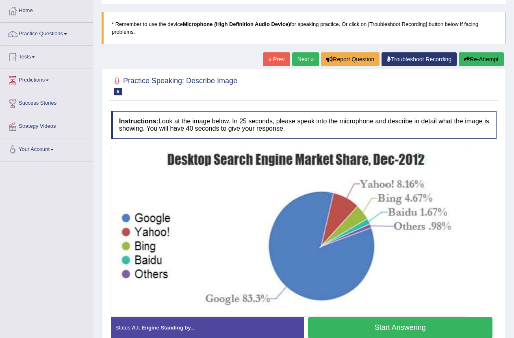
click at [299, 58] on link "Next »" at bounding box center [305, 59] width 27 height 14
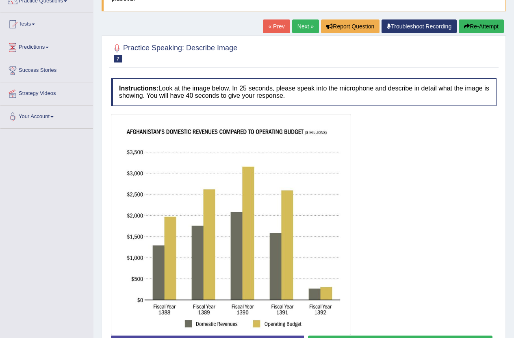
scroll to position [81, 0]
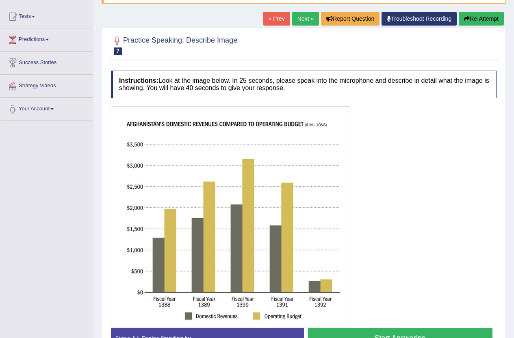
click at [300, 16] on link "Next »" at bounding box center [305, 19] width 27 height 14
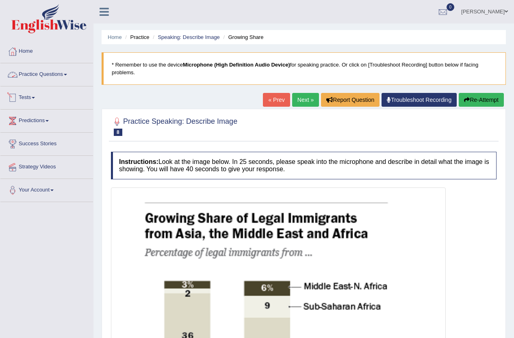
click at [72, 76] on link "Practice Questions" at bounding box center [46, 73] width 93 height 20
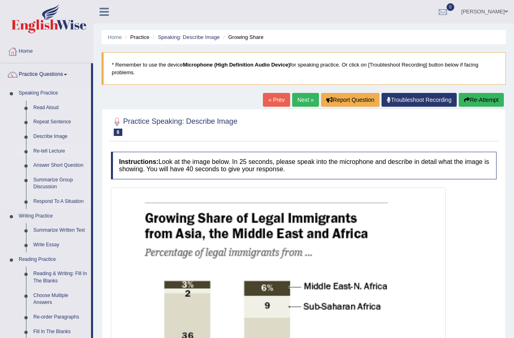
click at [58, 149] on link "Re-tell Lecture" at bounding box center [60, 151] width 61 height 15
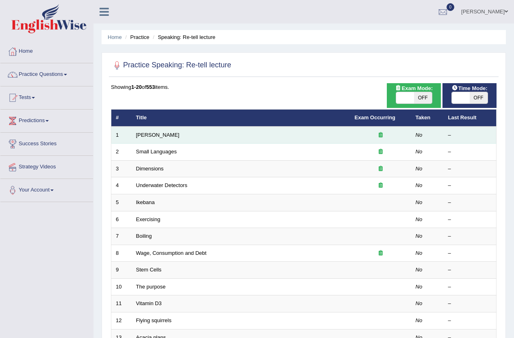
click at [211, 138] on td "Amory Lovins" at bounding box center [241, 135] width 219 height 17
click at [167, 138] on link "[PERSON_NAME]" at bounding box center [157, 135] width 43 height 6
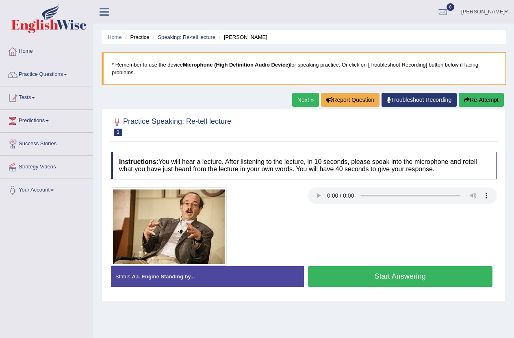
click at [292, 100] on link "Next »" at bounding box center [305, 100] width 27 height 14
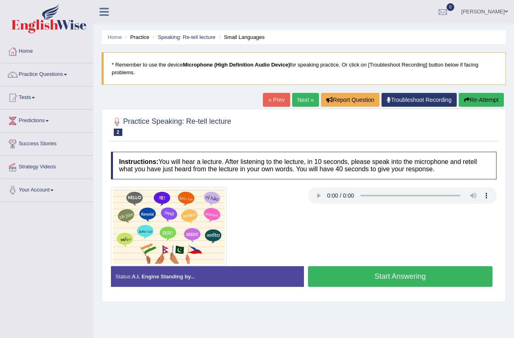
click at [292, 100] on link "Next »" at bounding box center [305, 100] width 27 height 14
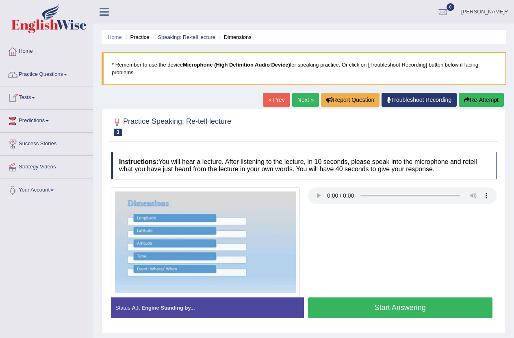
click at [67, 75] on span at bounding box center [65, 75] width 3 height 2
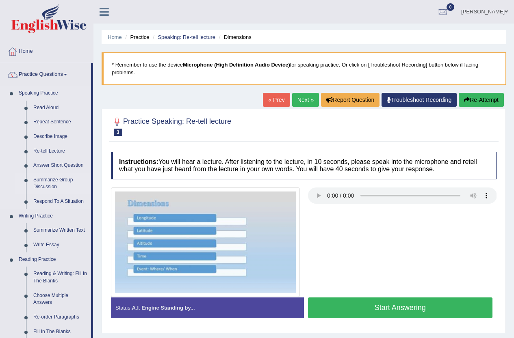
click at [68, 179] on link "Summarize Group Discussion" at bounding box center [60, 184] width 61 height 22
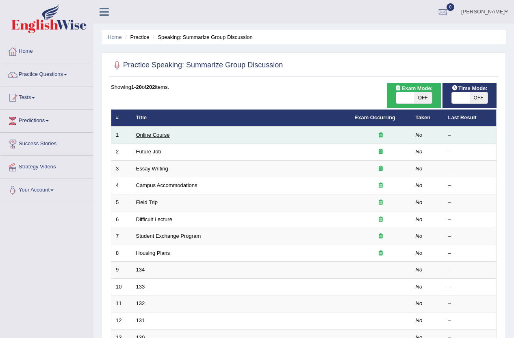
click at [148, 133] on link "Online Course" at bounding box center [153, 135] width 34 height 6
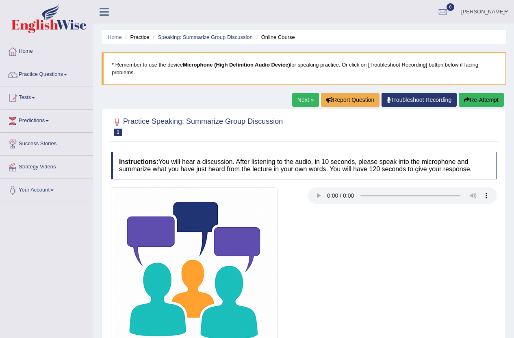
scroll to position [41, 0]
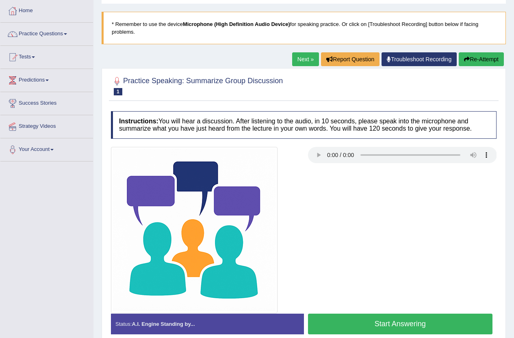
click at [300, 60] on link "Next »" at bounding box center [305, 59] width 27 height 14
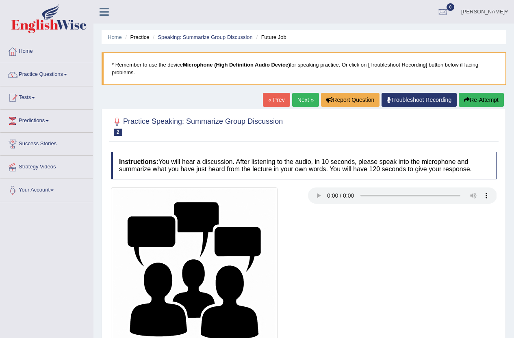
click at [299, 102] on link "Next »" at bounding box center [305, 100] width 27 height 14
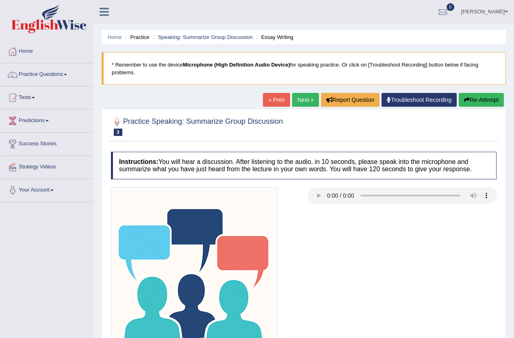
click at [305, 99] on link "Next »" at bounding box center [305, 100] width 27 height 14
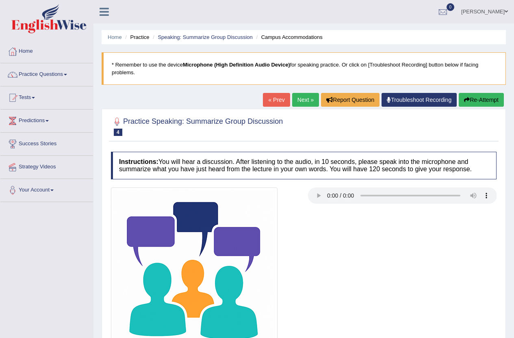
click at [305, 99] on link "Next »" at bounding box center [305, 100] width 27 height 14
